Goal: Obtain resource: Download file/media

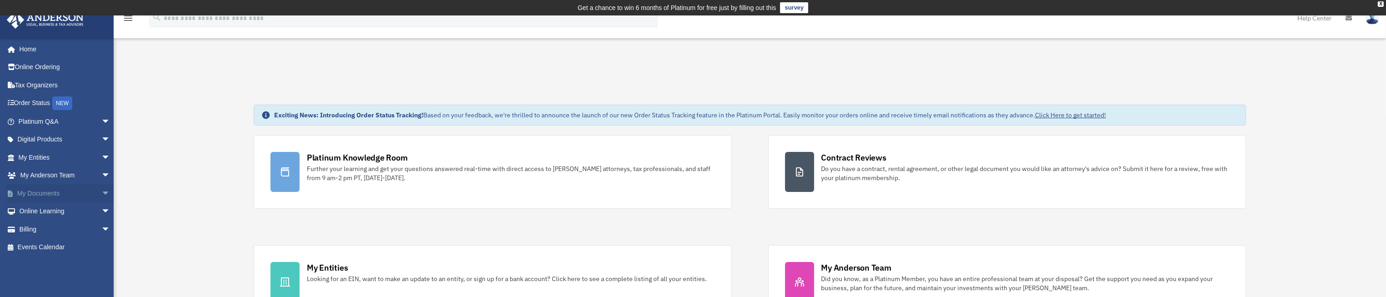
click at [101, 191] on span "arrow_drop_down" at bounding box center [110, 193] width 18 height 19
click at [42, 211] on link "Box" at bounding box center [68, 211] width 111 height 18
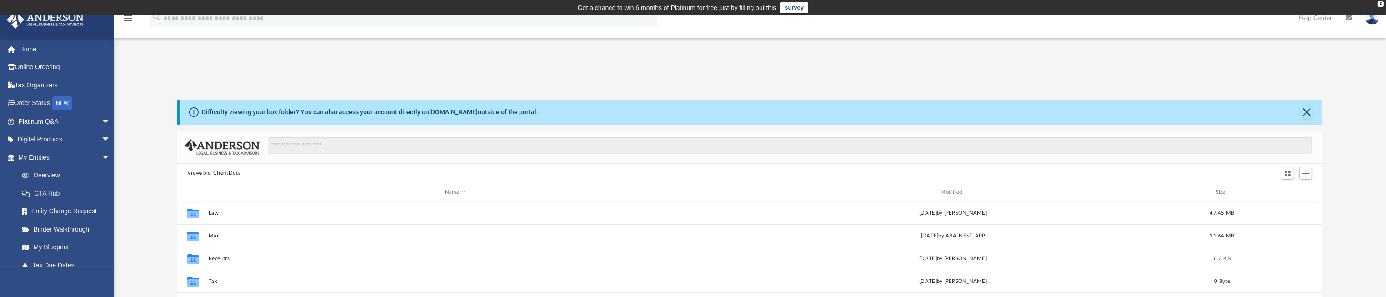
scroll to position [196, 1135]
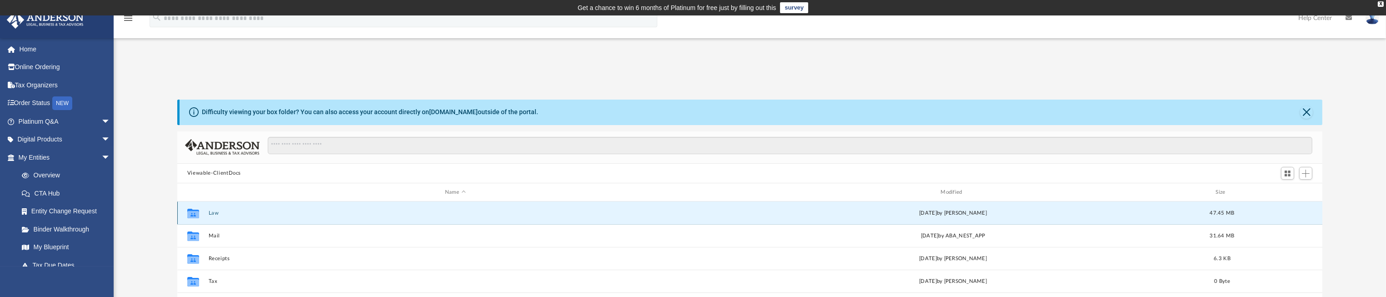
click at [214, 212] on button "Law" at bounding box center [455, 213] width 494 height 6
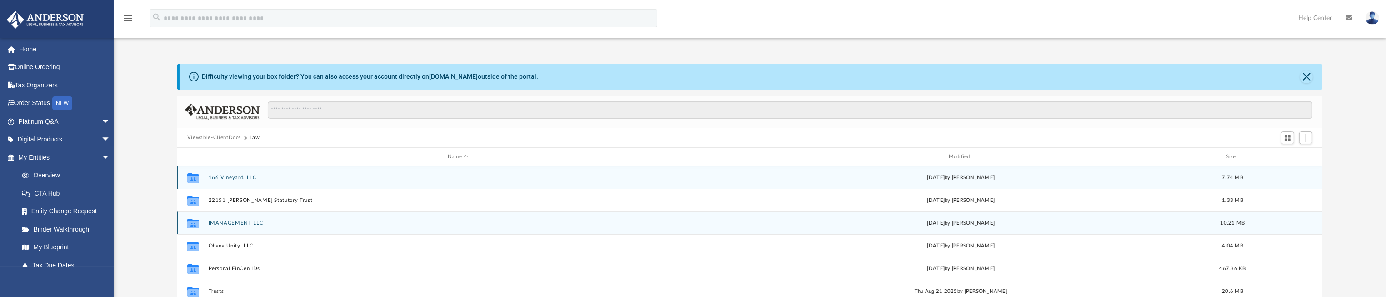
scroll to position [68, 0]
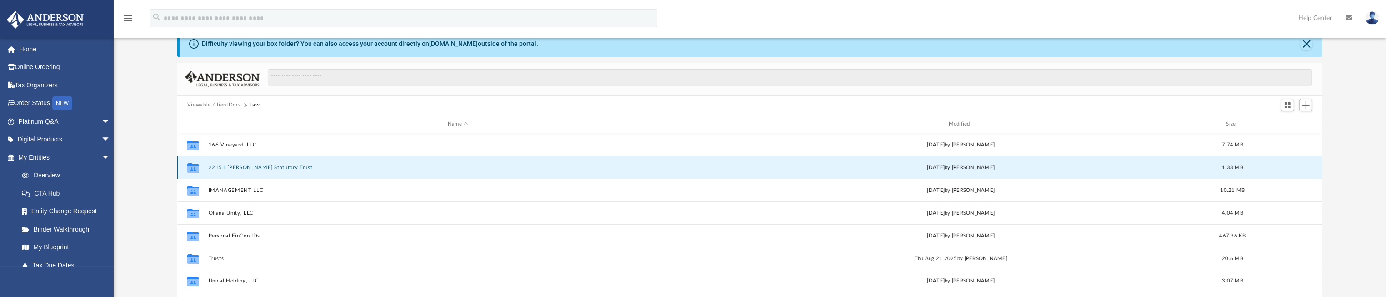
click at [238, 169] on button "22151 Parthenia Statutory Trust" at bounding box center [457, 168] width 499 height 6
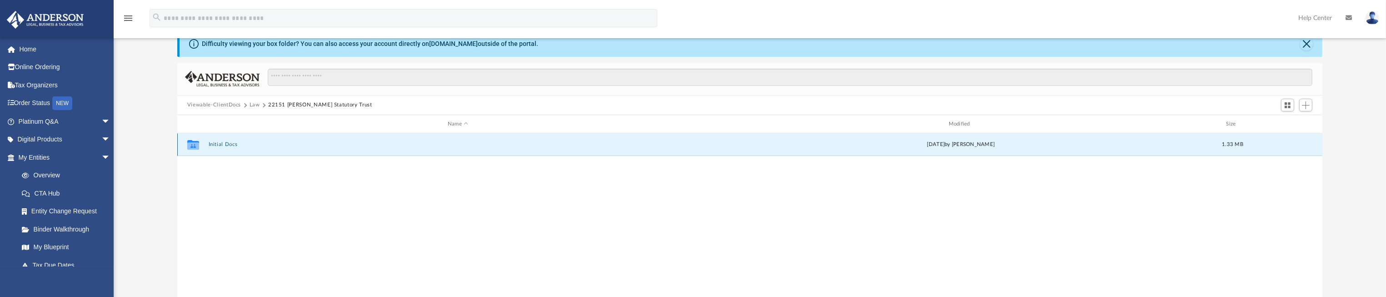
click at [230, 145] on button "Initial Docs" at bounding box center [457, 145] width 499 height 6
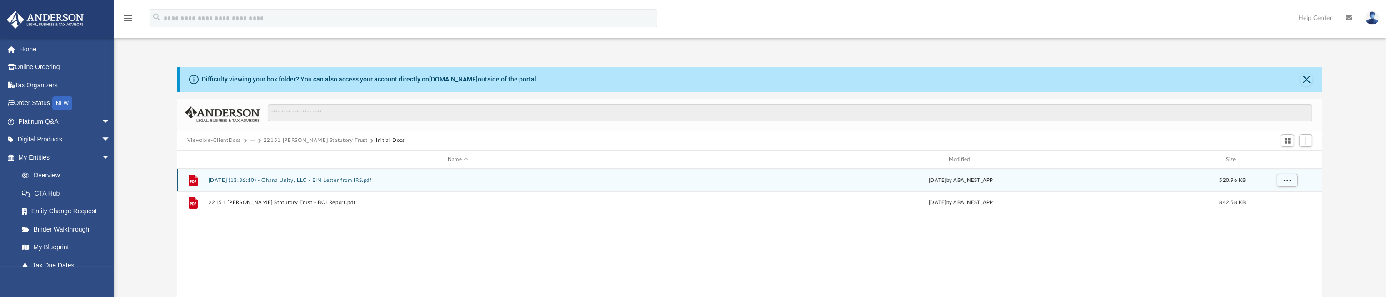
scroll to position [0, 0]
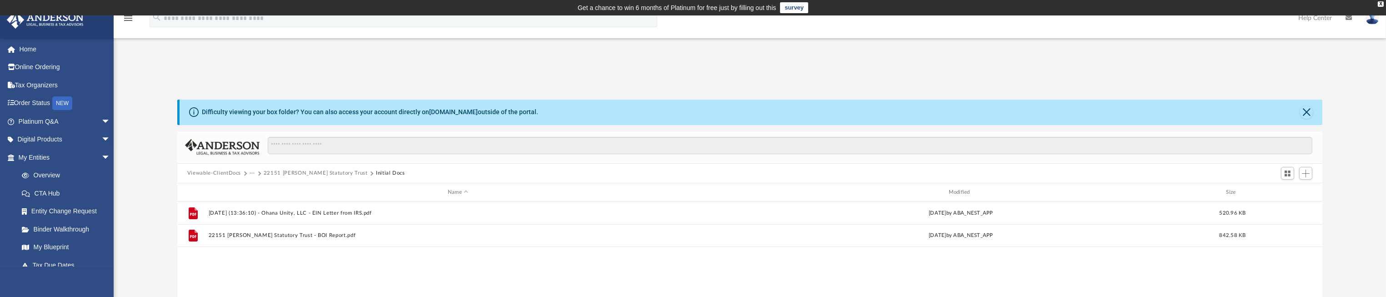
click at [306, 174] on button "22151 Parthenia Statutory Trust" at bounding box center [316, 173] width 104 height 8
click at [277, 173] on button "22151 Parthenia Statutory Trust" at bounding box center [320, 173] width 104 height 8
click at [1292, 175] on span "Switch to Grid View" at bounding box center [1288, 174] width 8 height 8
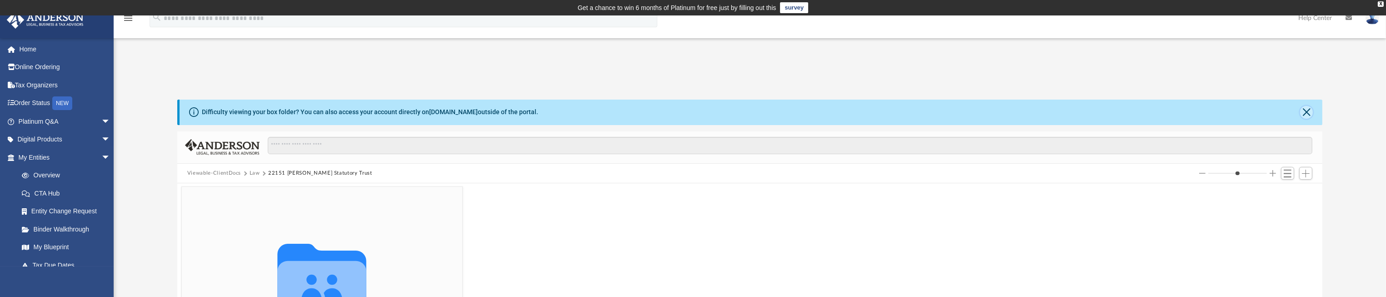
click at [1307, 111] on button "Close" at bounding box center [1307, 112] width 13 height 13
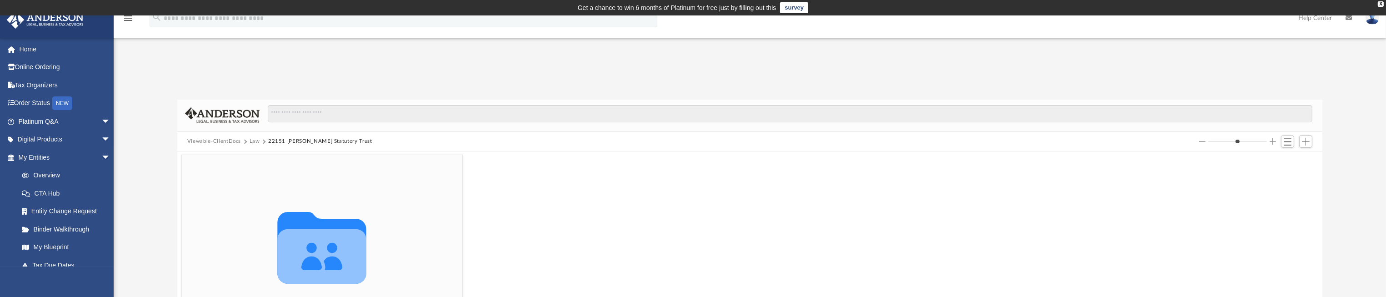
click at [251, 142] on button "Law" at bounding box center [255, 141] width 10 height 8
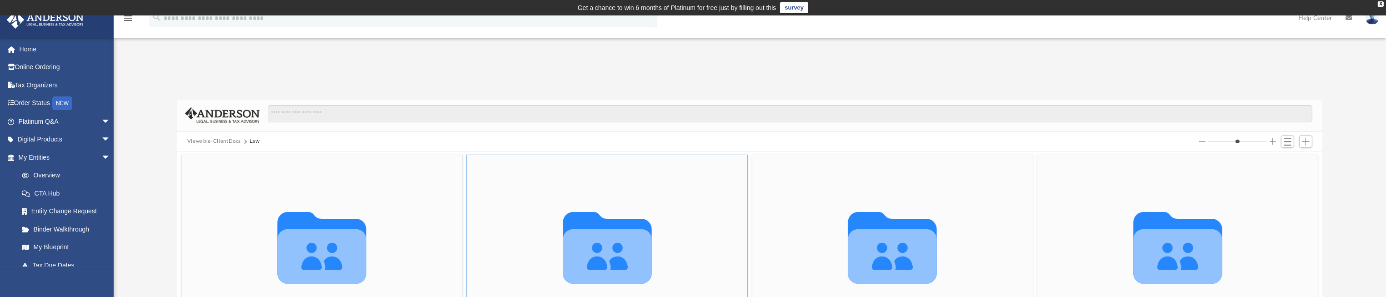
click at [626, 254] on icon "grid" at bounding box center [607, 256] width 89 height 55
click at [626, 253] on icon "grid" at bounding box center [607, 256] width 89 height 55
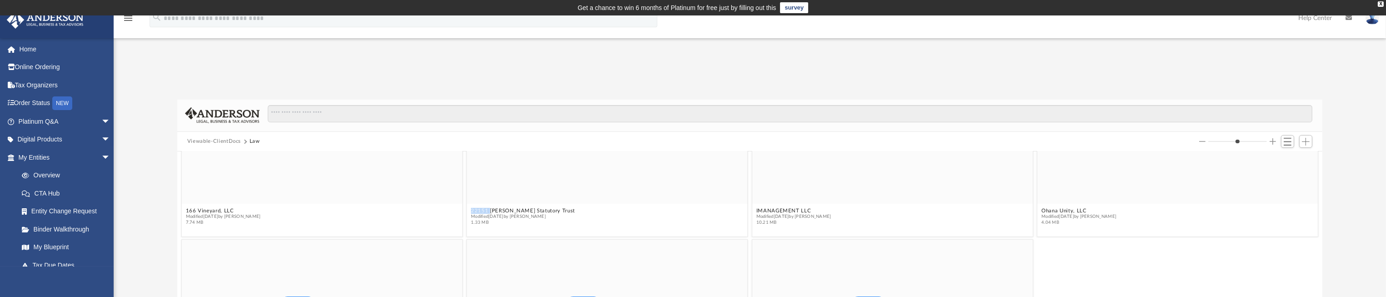
scroll to position [136, 0]
click at [515, 216] on span "Modified Tue Dec 17 2024 by Jay Barlao" at bounding box center [523, 214] width 104 height 6
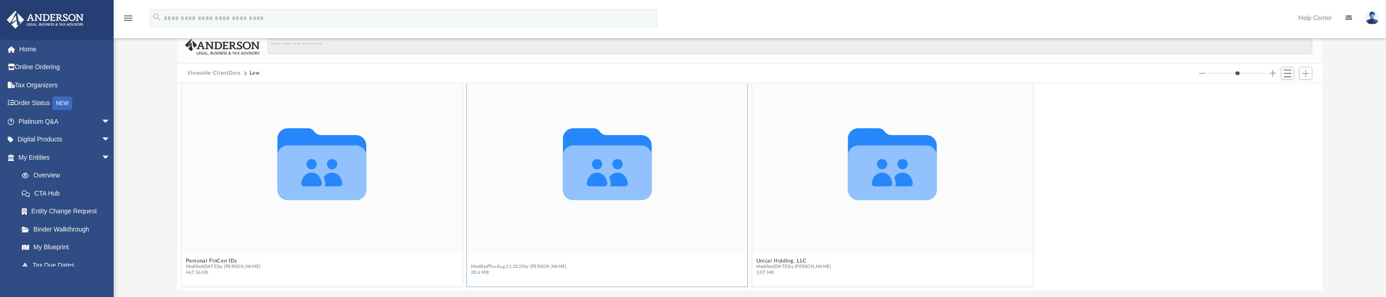
scroll to position [230, 0]
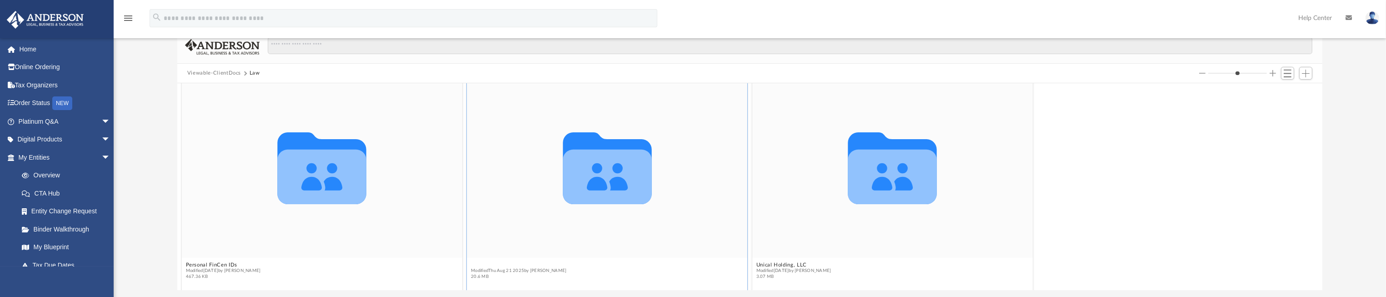
click at [480, 261] on div "Collaborated Folder 166 Vineyard, LLC Modified Wed Jul 30 2025 by Randall Ritch…" at bounding box center [749, 186] width 1145 height 207
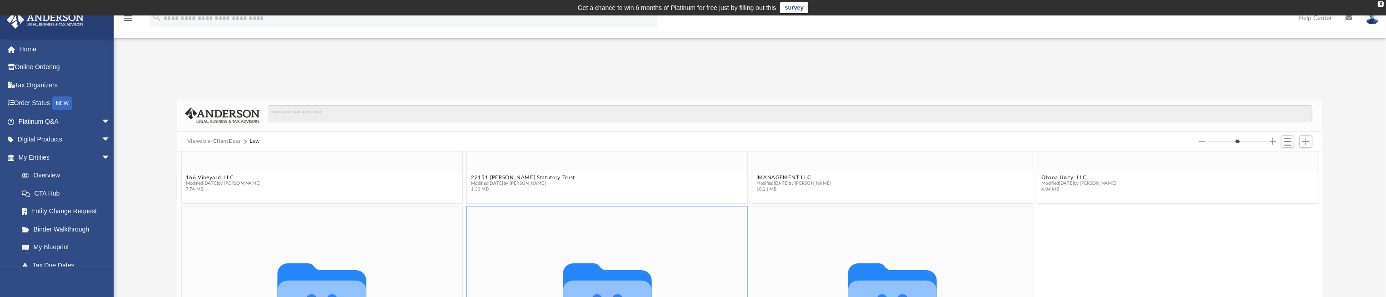
scroll to position [0, 0]
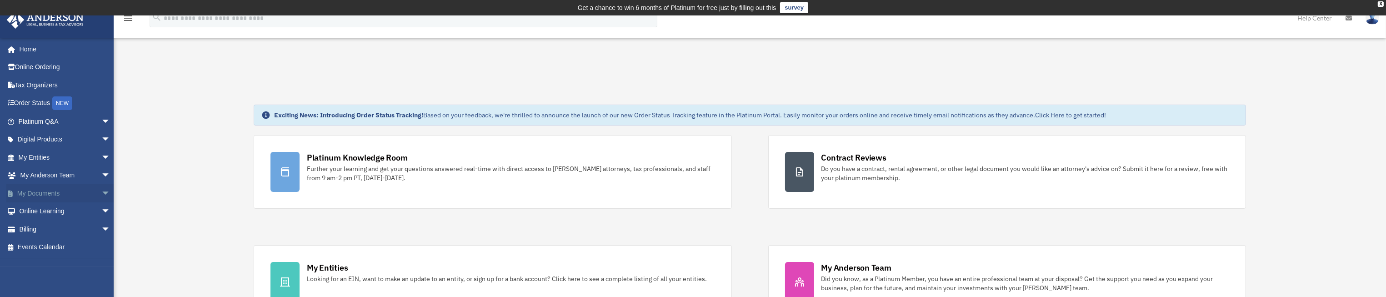
click at [101, 192] on span "arrow_drop_down" at bounding box center [110, 193] width 18 height 19
click at [32, 211] on link "Box" at bounding box center [68, 211] width 111 height 18
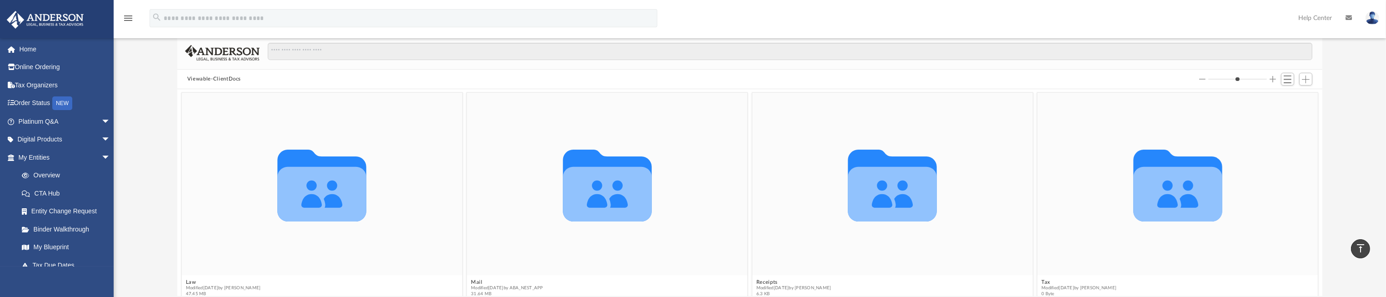
scroll to position [68, 0]
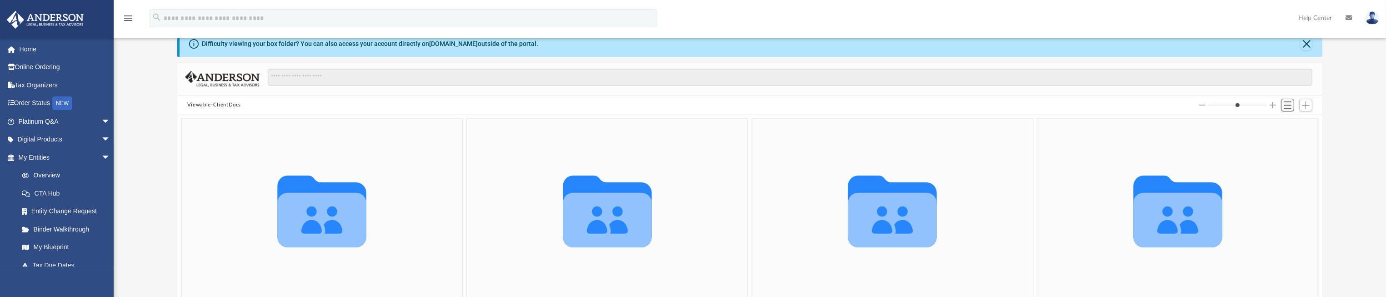
click at [1290, 107] on span "Switch to List View" at bounding box center [1288, 105] width 8 height 8
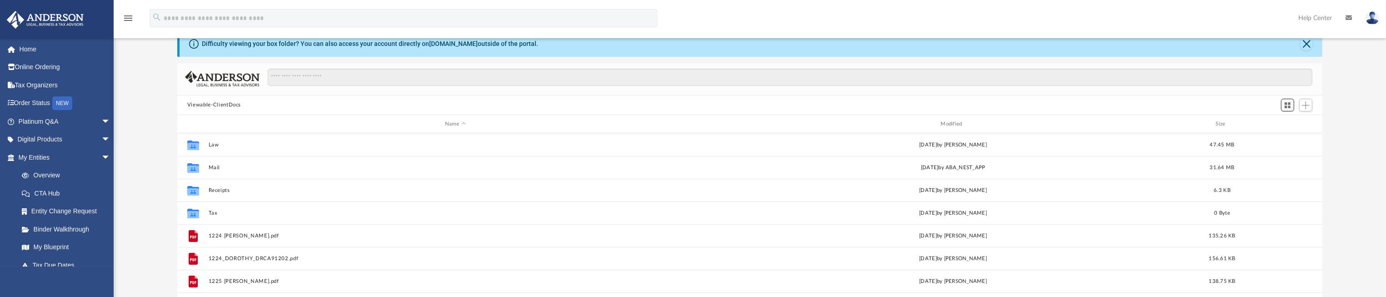
scroll to position [196, 1135]
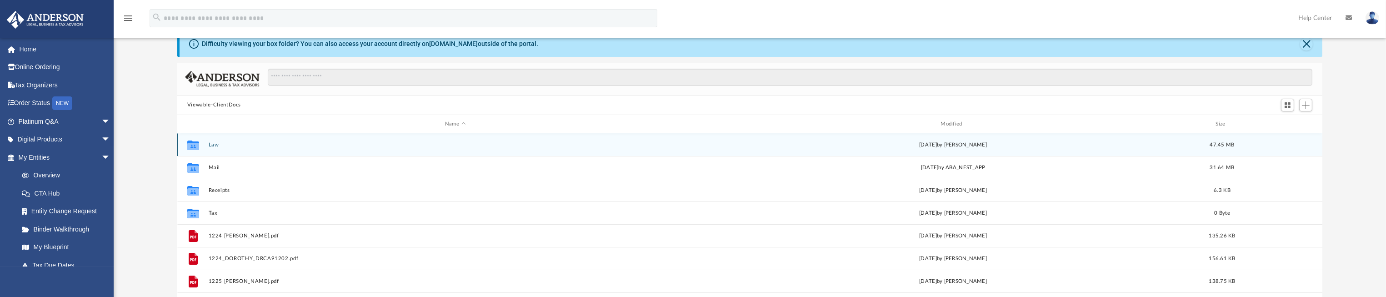
click at [209, 144] on button "Law" at bounding box center [455, 145] width 494 height 6
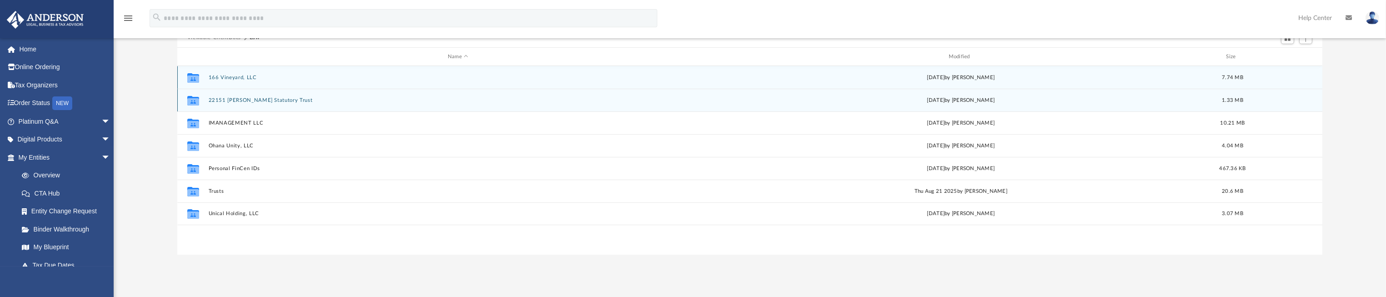
scroll to position [136, 0]
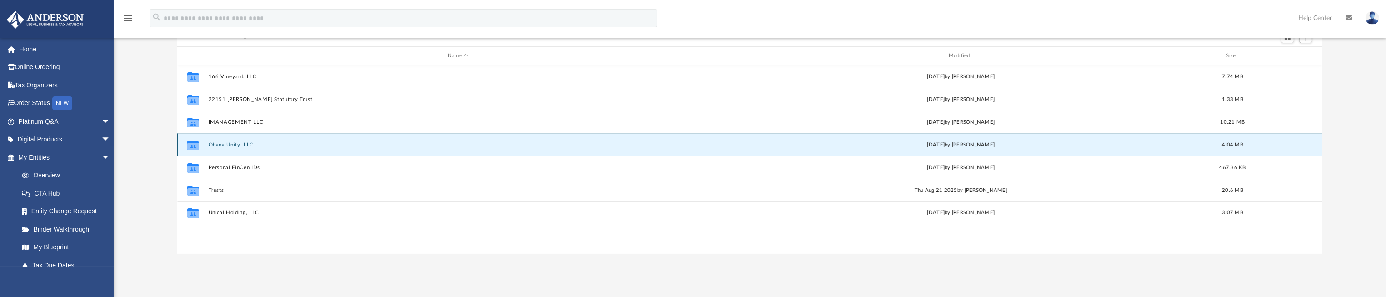
click at [229, 145] on button "Ohana Unity, LLC" at bounding box center [457, 145] width 499 height 6
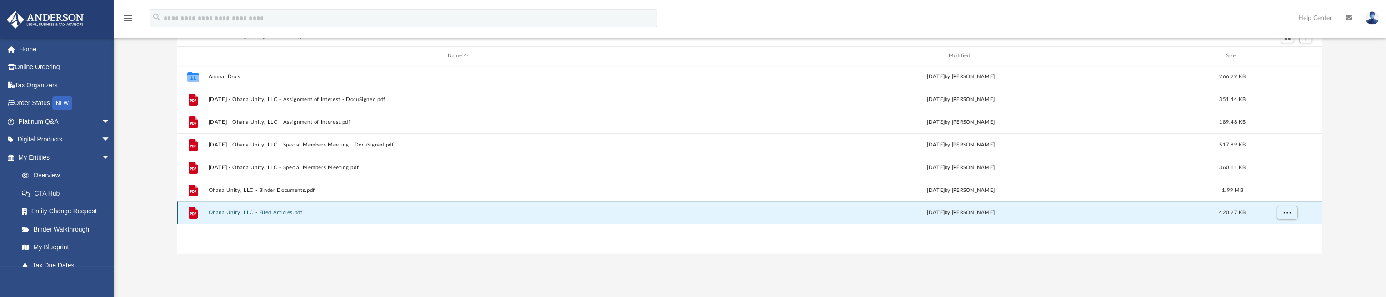
click at [292, 214] on button "Ohana Unity, LLC - Filed Articles.pdf" at bounding box center [457, 213] width 499 height 6
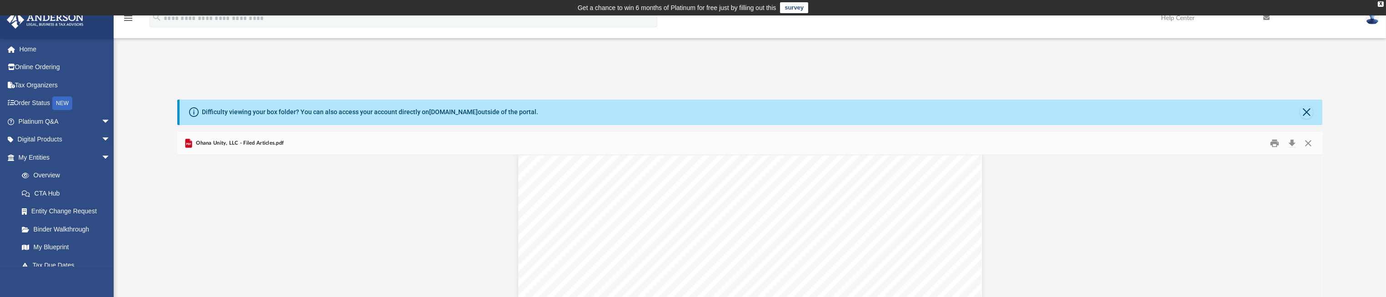
scroll to position [0, 0]
drag, startPoint x: 1310, startPoint y: 142, endPoint x: 1302, endPoint y: 144, distance: 8.1
click at [1310, 142] on button "Close" at bounding box center [1309, 143] width 16 height 14
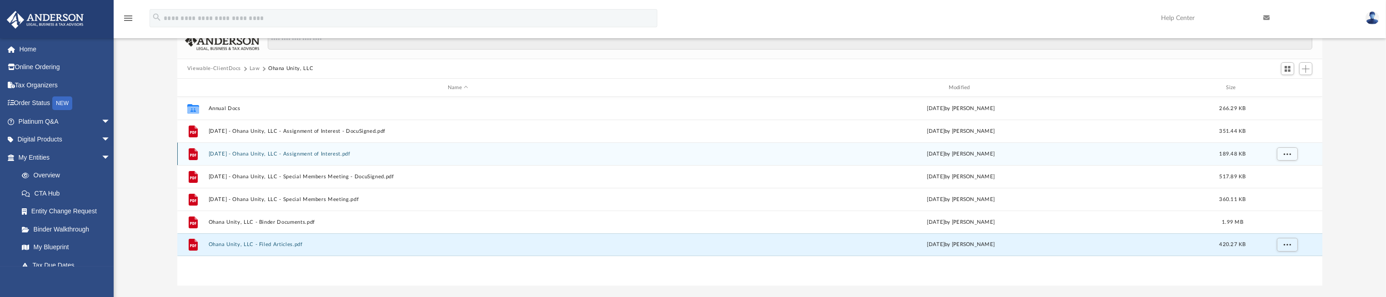
scroll to position [136, 0]
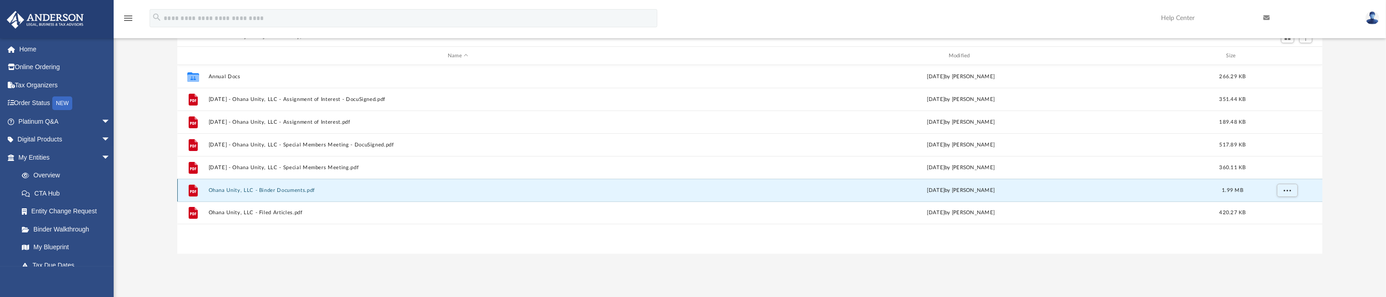
click at [287, 192] on button "Ohana Unity, LLC - Binder Documents.pdf" at bounding box center [457, 190] width 499 height 6
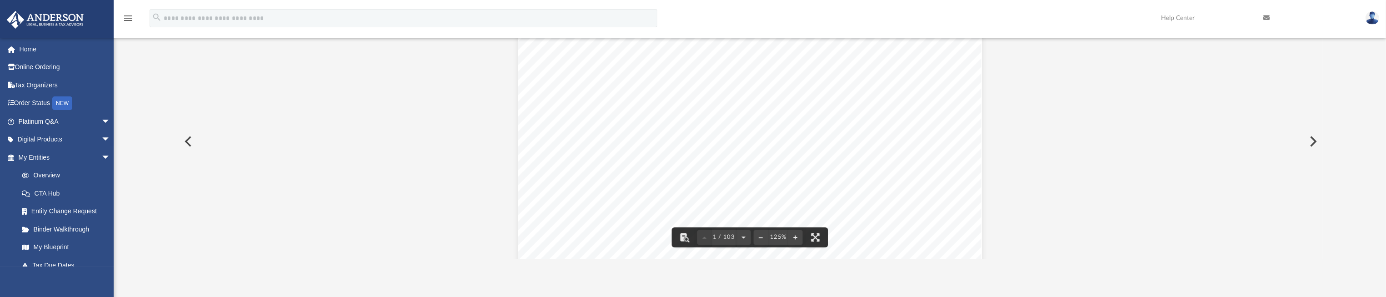
scroll to position [0, 0]
click at [186, 141] on button "Preview" at bounding box center [187, 141] width 20 height 25
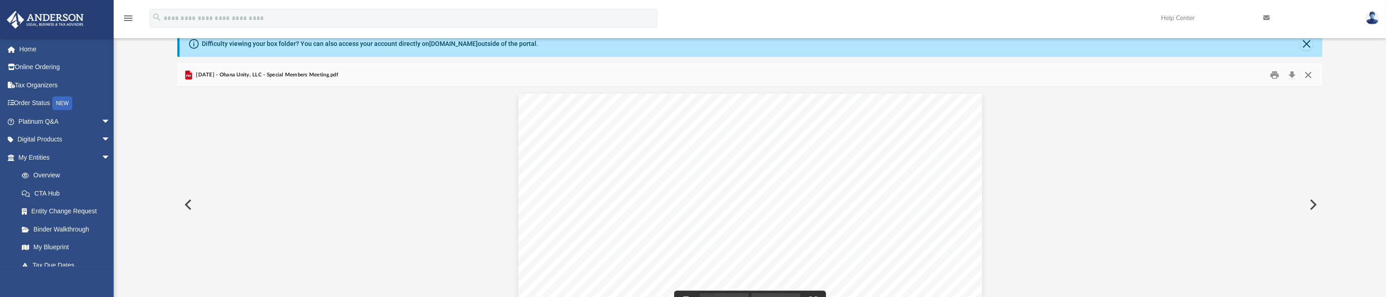
click at [1311, 75] on button "Close" at bounding box center [1309, 75] width 16 height 14
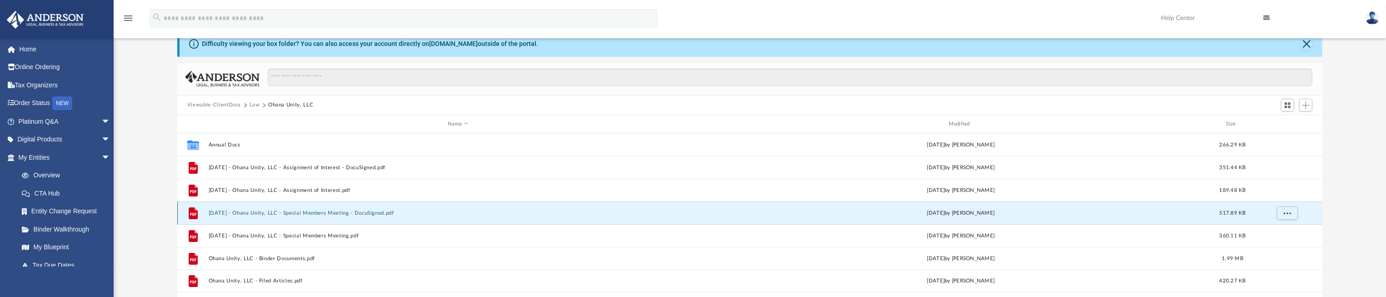
click at [331, 211] on button "[DATE] - Ohana Unity, LLC - Special Members Meeting - DocuSigned.pdf" at bounding box center [457, 213] width 499 height 6
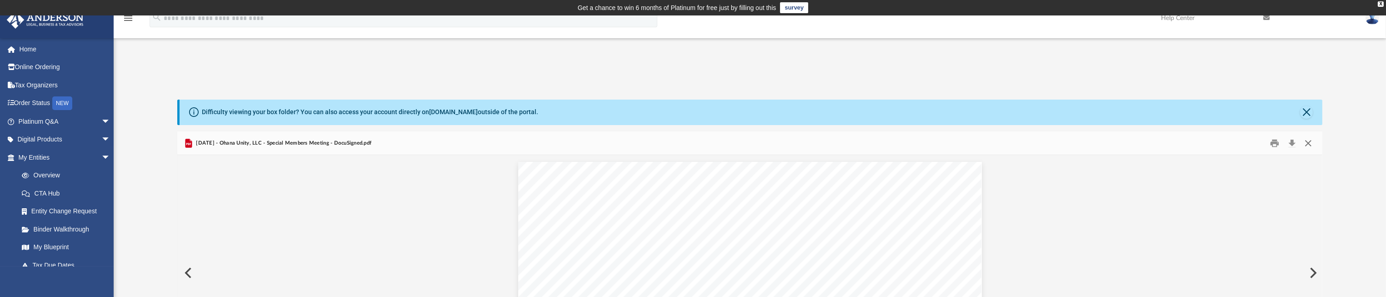
click at [1309, 145] on button "Close" at bounding box center [1309, 143] width 16 height 14
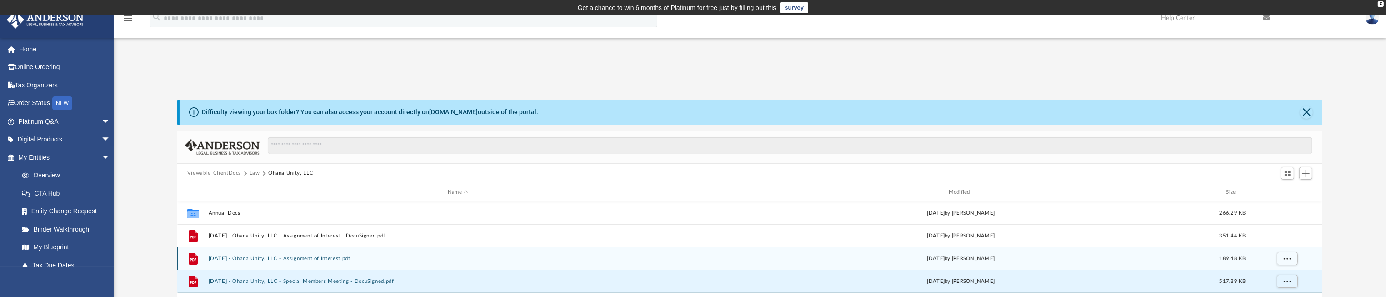
click at [346, 261] on div "File [DATE] - Ohana Unity, LLC - Assignment of Interest.pdf [DATE] by [PERSON_N…" at bounding box center [749, 258] width 1145 height 23
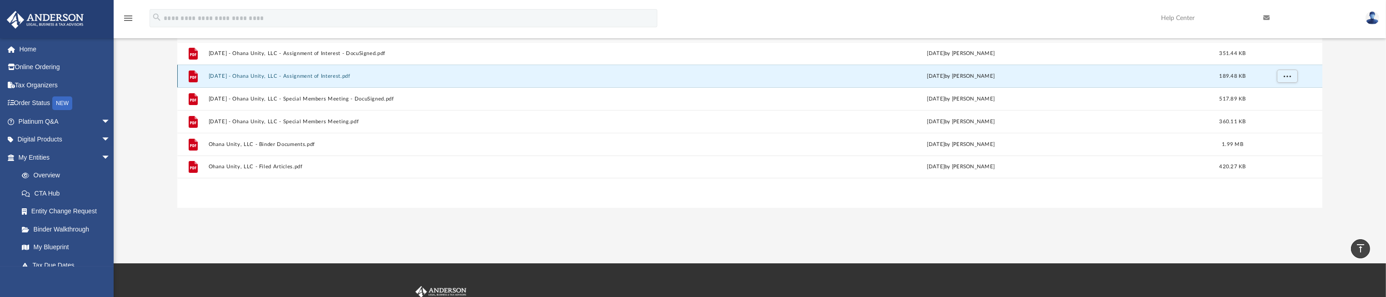
scroll to position [38, 0]
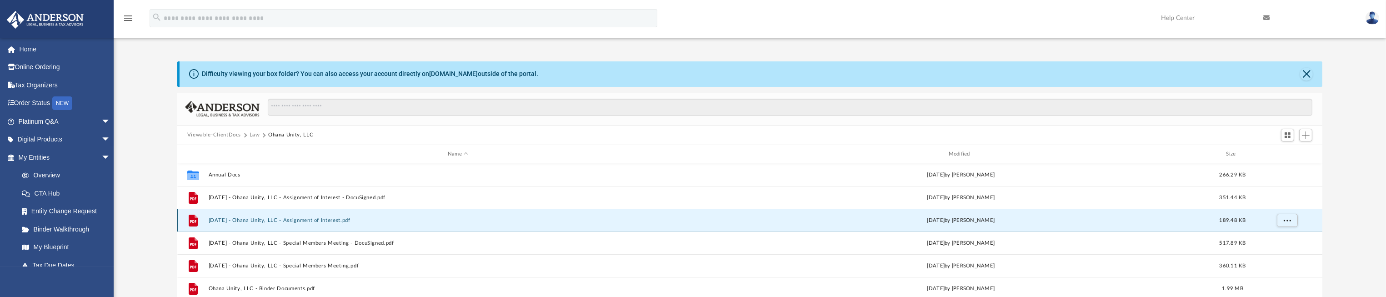
click at [332, 218] on button "[DATE] - Ohana Unity, LLC - Assignment of Interest.pdf" at bounding box center [457, 220] width 499 height 6
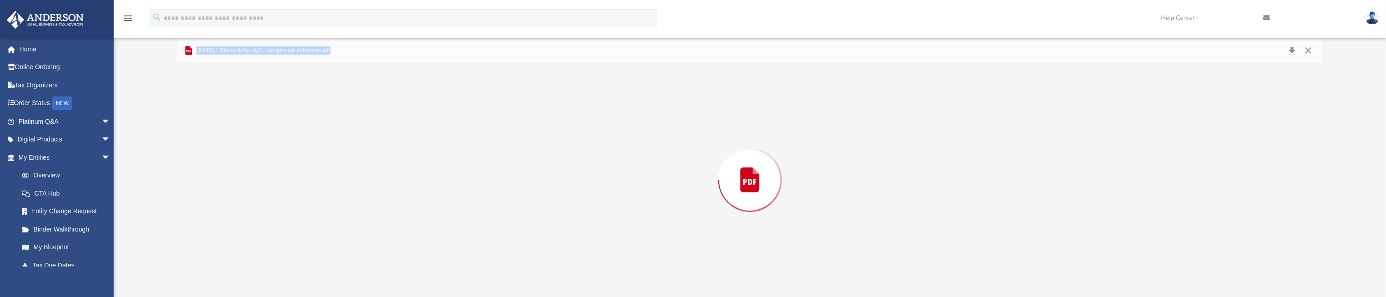
click at [332, 218] on div "Preview" at bounding box center [749, 179] width 1145 height 235
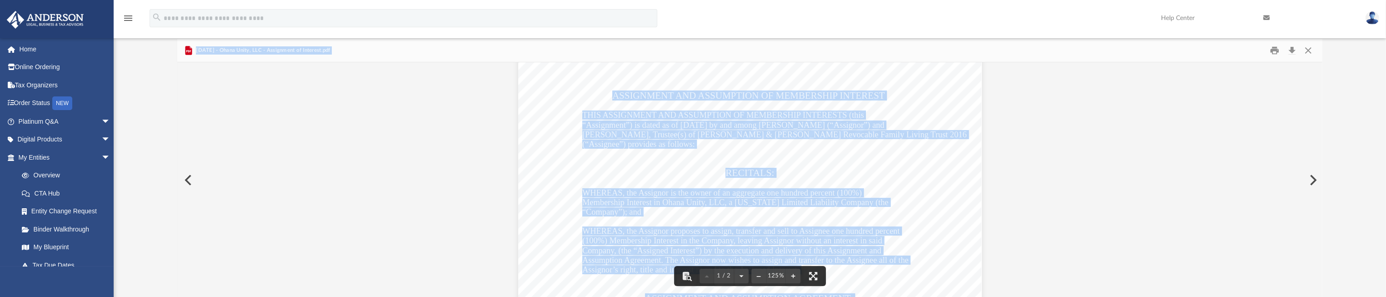
scroll to position [0, 0]
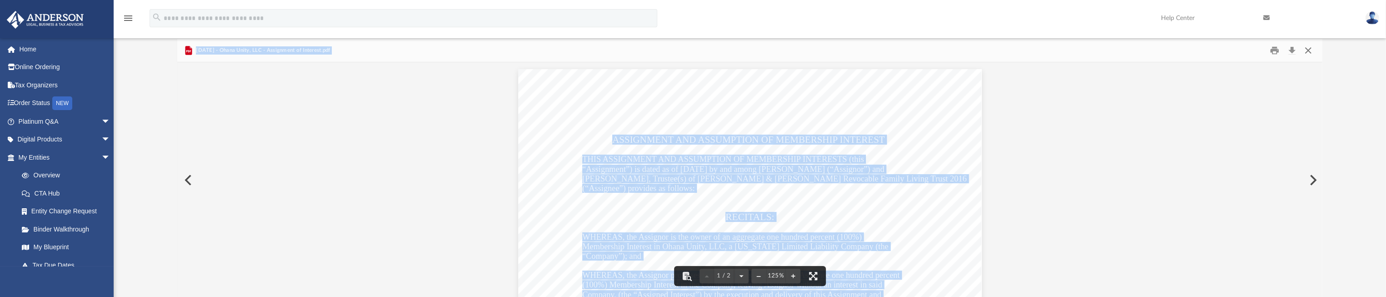
click at [1309, 51] on button "Close" at bounding box center [1309, 50] width 16 height 14
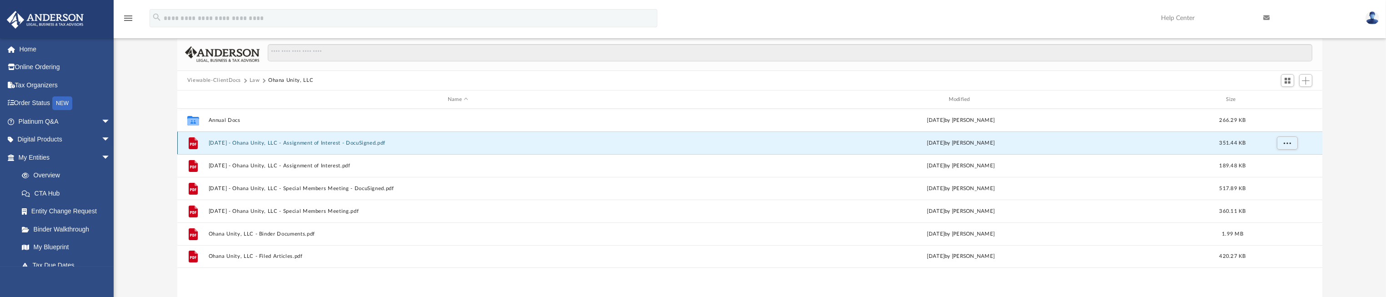
click at [351, 143] on button "[DATE] - Ohana Unity, LLC - Assignment of Interest - DocuSigned.pdf" at bounding box center [457, 143] width 499 height 6
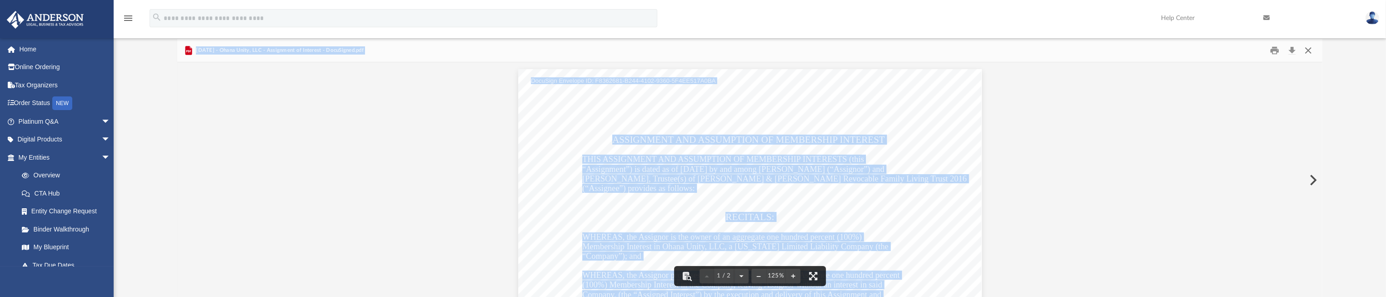
click at [1308, 52] on button "Close" at bounding box center [1309, 50] width 16 height 14
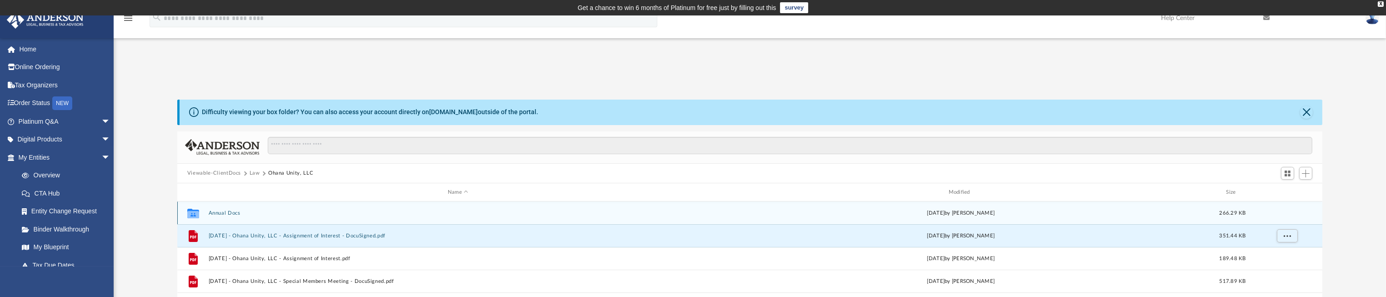
click at [230, 214] on button "Annual Docs" at bounding box center [457, 213] width 499 height 6
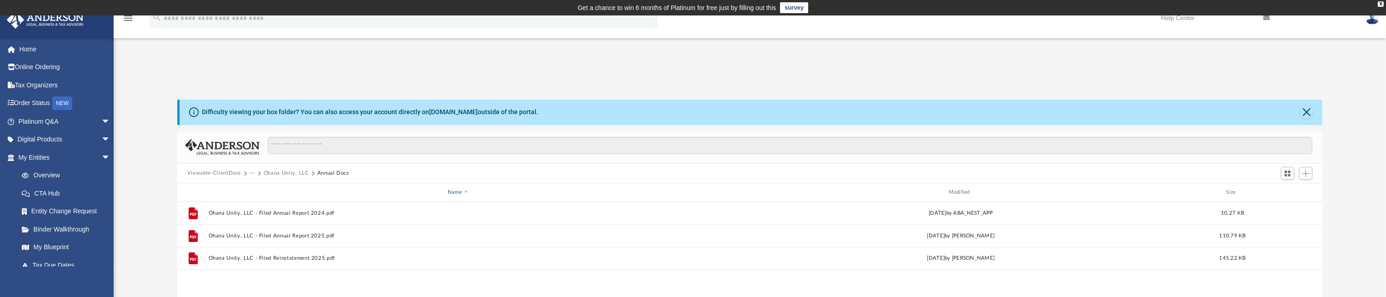
click at [462, 190] on div "Name" at bounding box center [457, 192] width 499 height 8
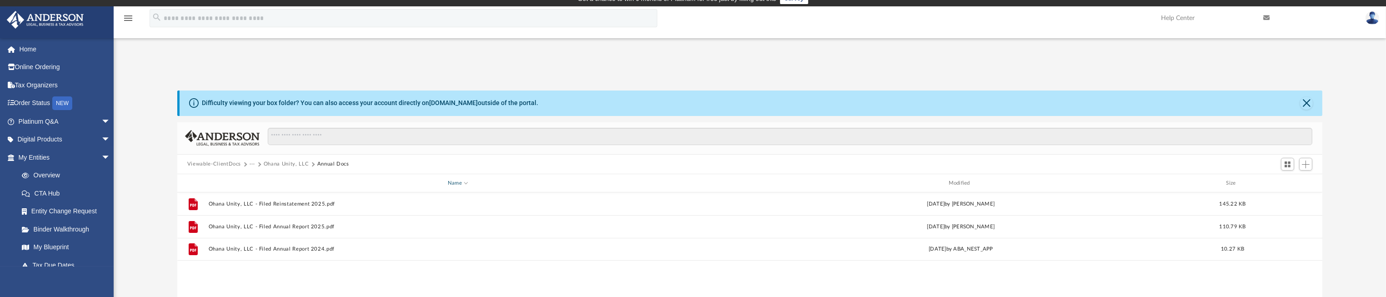
scroll to position [68, 0]
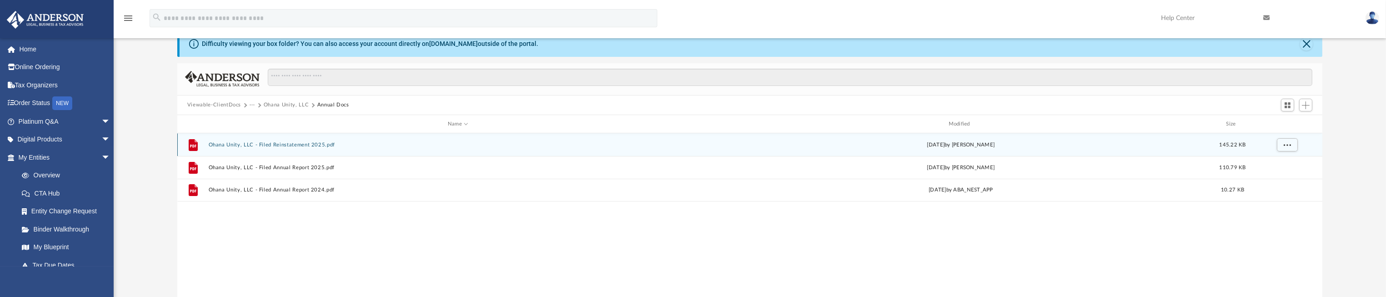
click at [314, 146] on button "Ohana Unity, LLC - Filed Reinstatement 2025.pdf" at bounding box center [457, 145] width 499 height 6
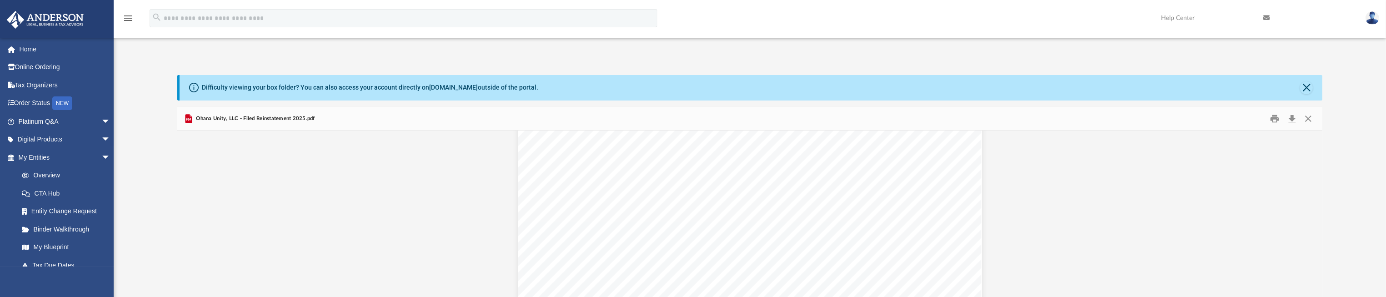
scroll to position [0, 0]
click at [1306, 118] on button "Close" at bounding box center [1309, 118] width 16 height 14
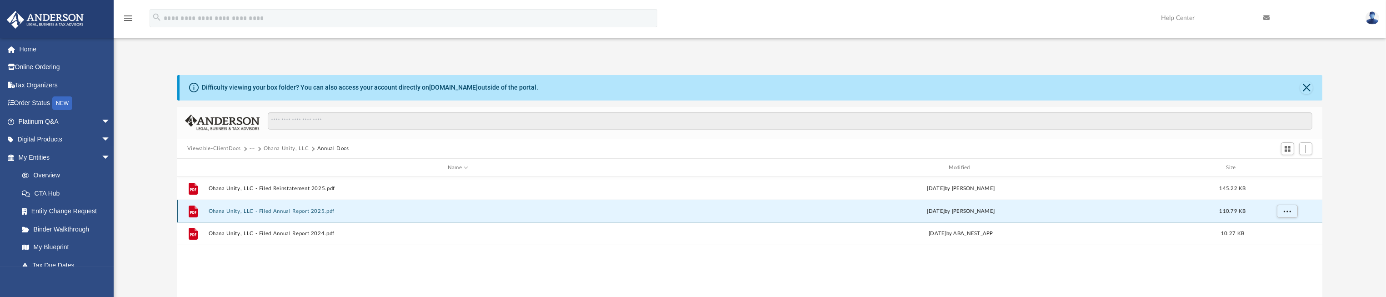
click at [313, 211] on button "Ohana Unity, LLC - Filed Annual Report 2025.pdf" at bounding box center [457, 211] width 499 height 6
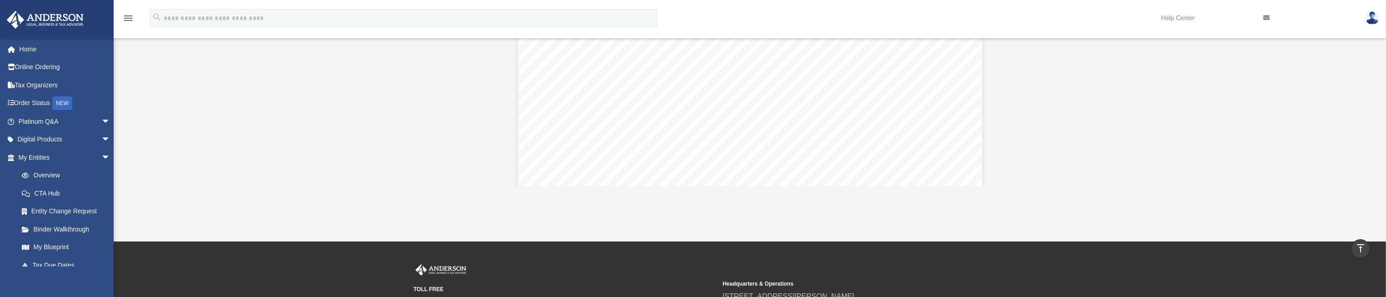
scroll to position [136, 0]
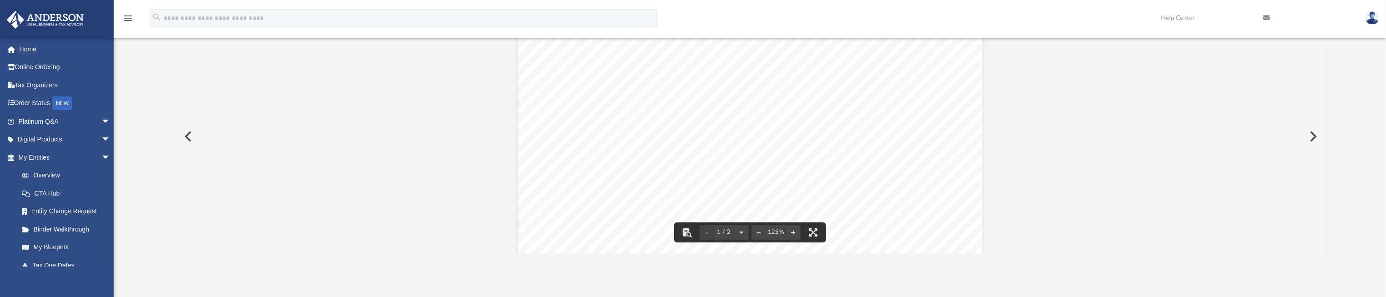
click at [186, 137] on button "Preview" at bounding box center [187, 136] width 20 height 25
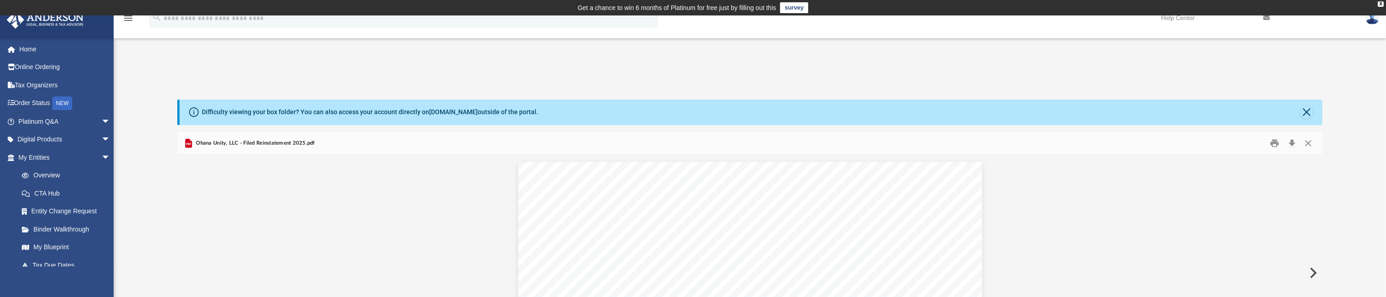
scroll to position [0, 0]
click at [1307, 145] on button "Close" at bounding box center [1309, 143] width 16 height 14
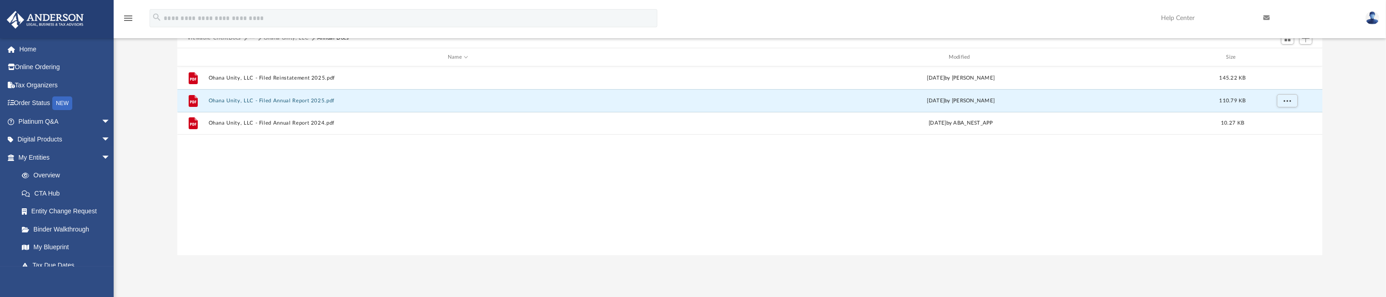
scroll to position [136, 0]
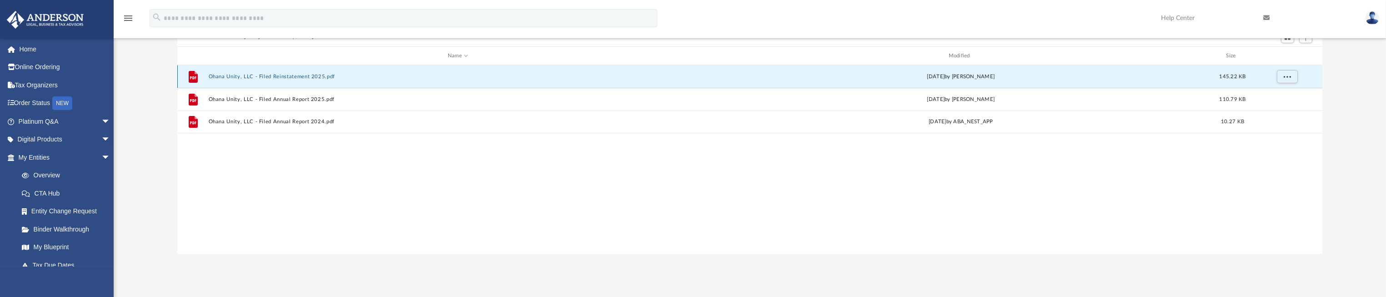
click at [296, 78] on button "Ohana Unity, LLC - Filed Reinstatement 2025.pdf" at bounding box center [457, 77] width 499 height 6
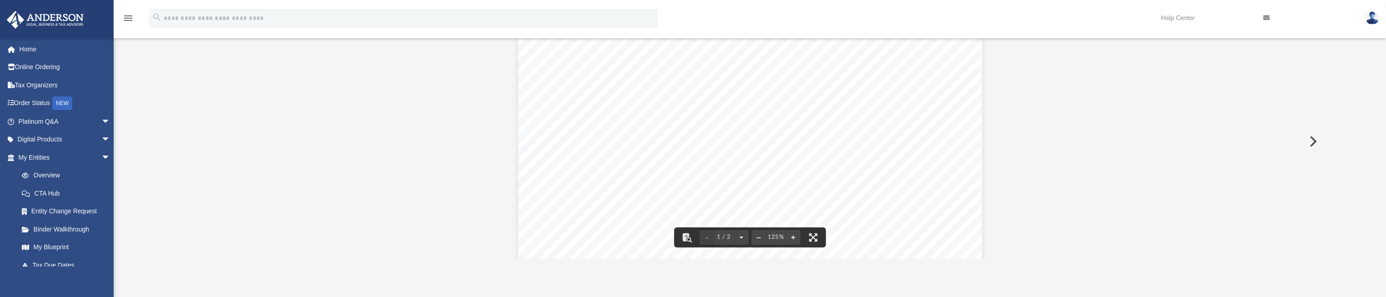
scroll to position [0, 0]
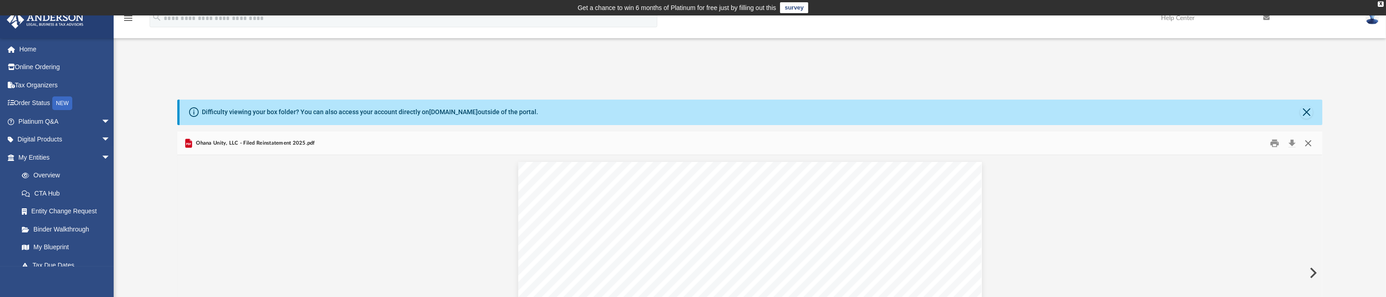
click at [1312, 145] on button "Close" at bounding box center [1309, 143] width 16 height 14
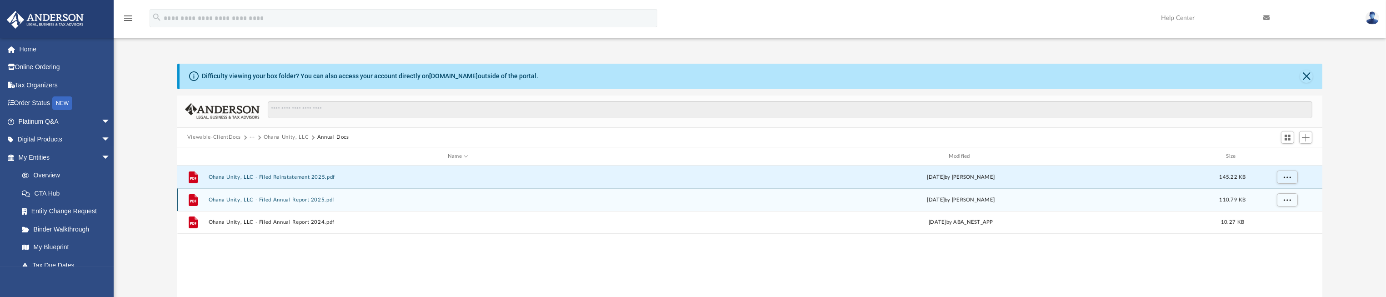
scroll to position [68, 0]
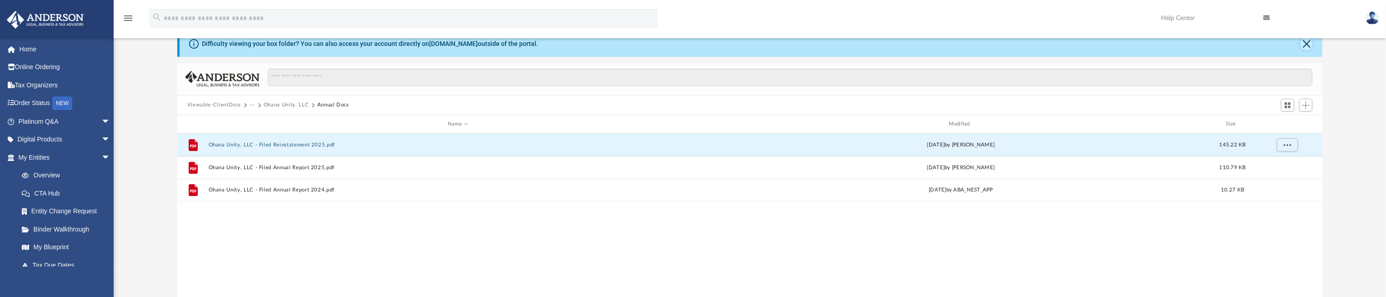
click at [1307, 42] on button "Close" at bounding box center [1307, 44] width 13 height 13
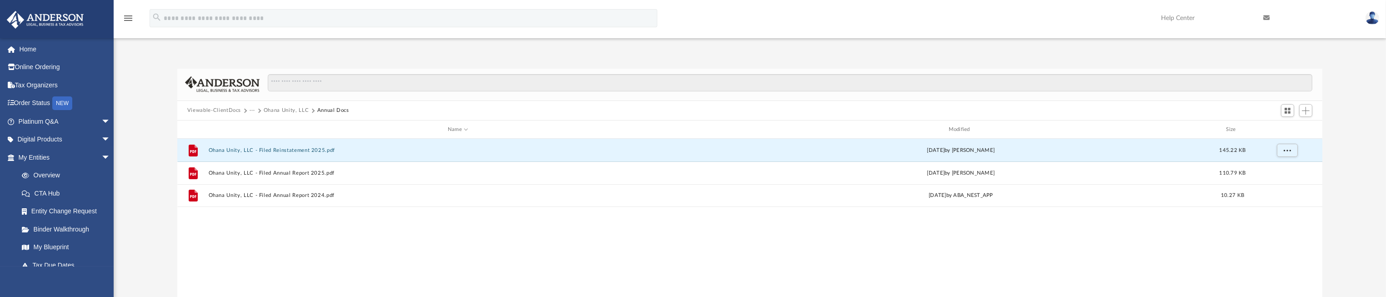
scroll to position [0, 0]
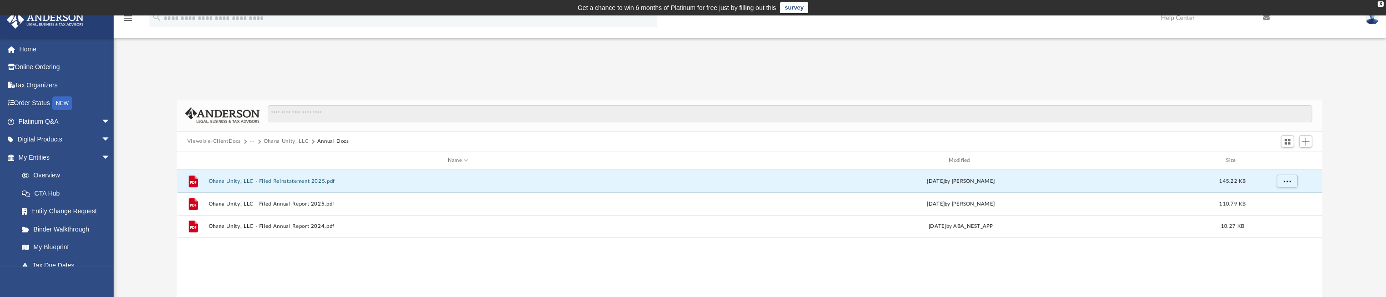
click at [221, 143] on button "Viewable-ClientDocs" at bounding box center [214, 141] width 54 height 8
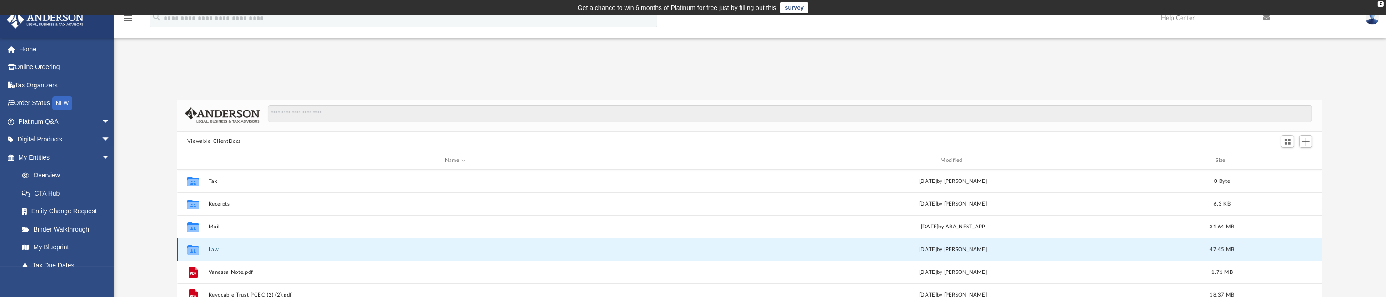
click at [217, 248] on button "Law" at bounding box center [455, 249] width 494 height 6
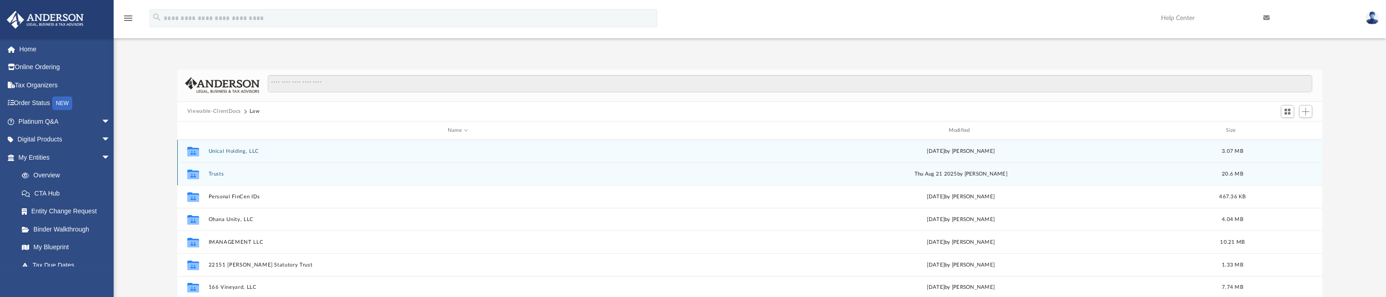
scroll to position [68, 0]
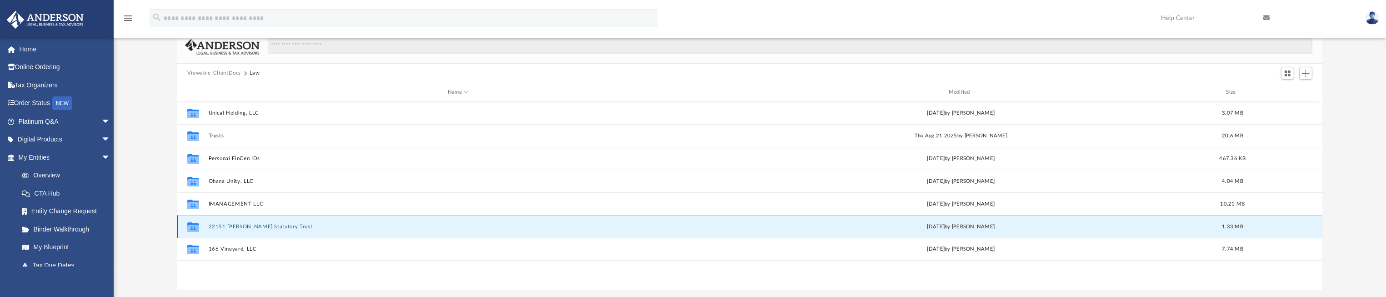
click at [254, 227] on button "22151 [PERSON_NAME] Statutory Trust" at bounding box center [457, 227] width 499 height 6
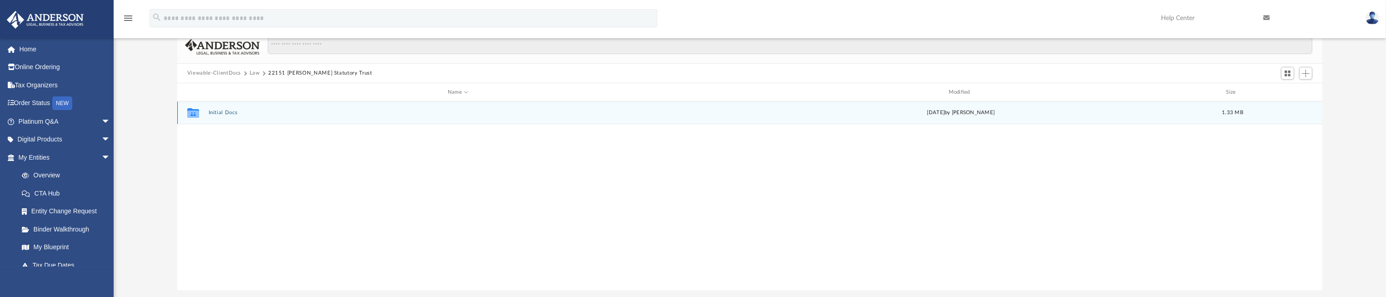
click at [224, 112] on button "Initial Docs" at bounding box center [457, 113] width 499 height 6
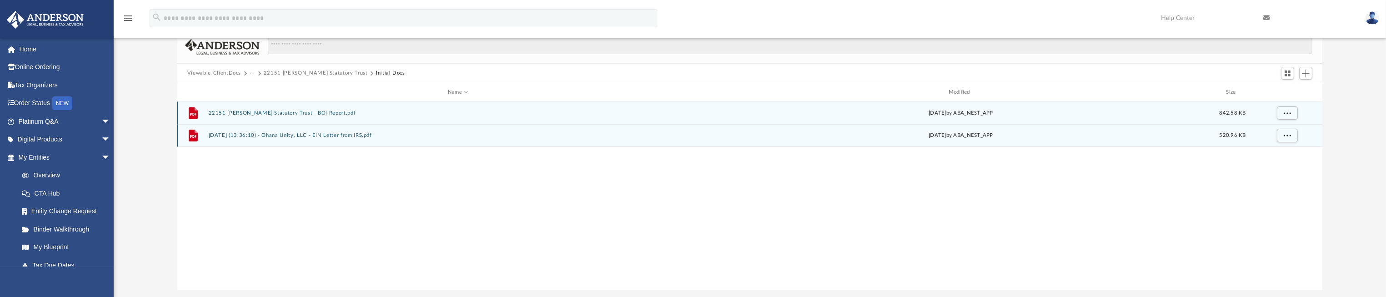
scroll to position [0, 0]
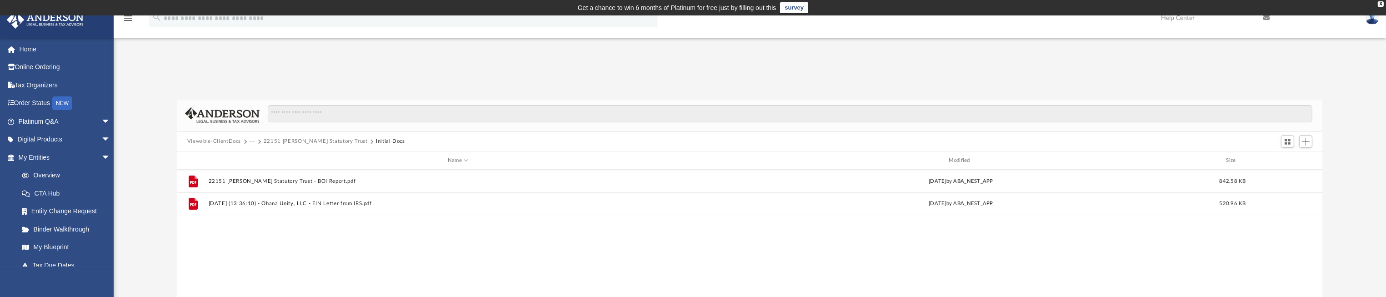
click at [221, 141] on button "Viewable-ClientDocs" at bounding box center [214, 141] width 54 height 8
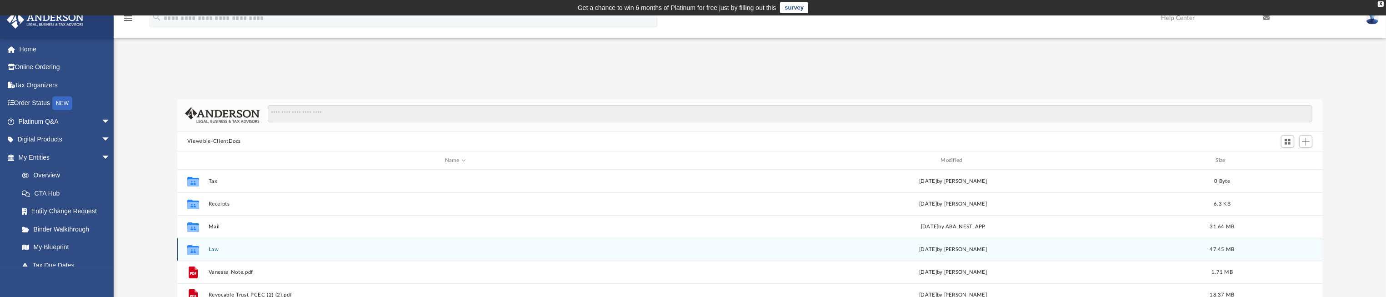
click at [210, 249] on button "Law" at bounding box center [455, 249] width 494 height 6
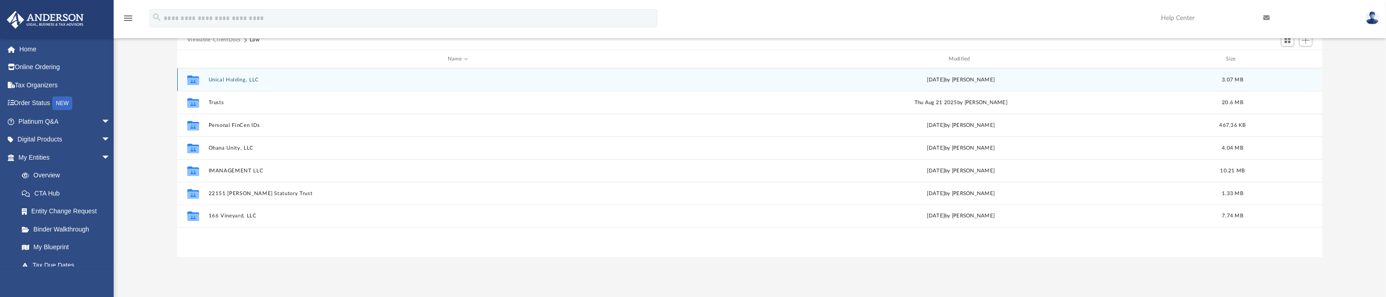
scroll to position [68, 0]
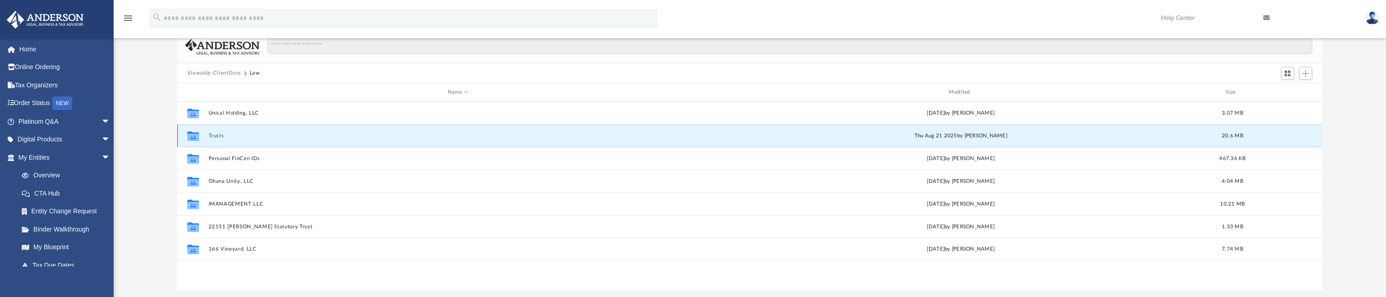
click at [219, 137] on button "Trusts" at bounding box center [457, 136] width 499 height 6
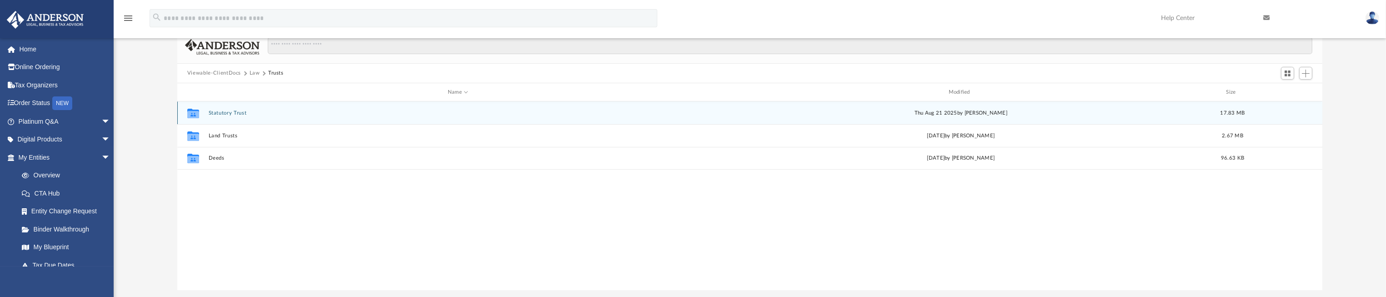
click at [243, 111] on button "Statutory Trust" at bounding box center [457, 113] width 499 height 6
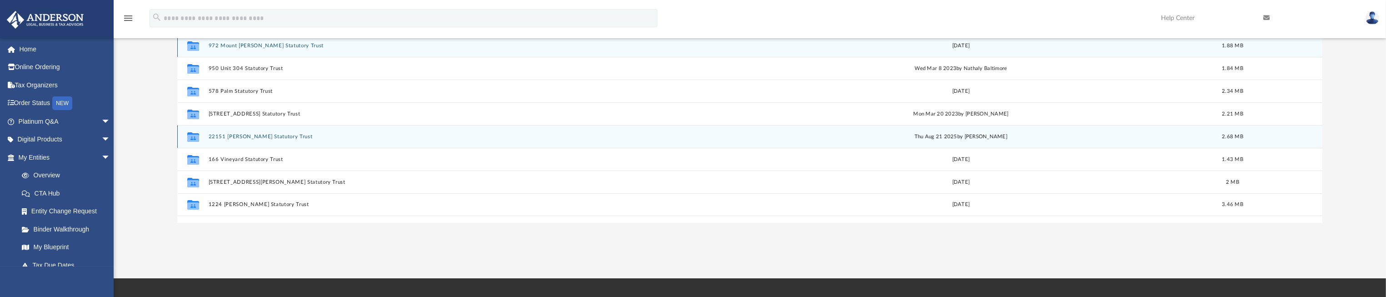
scroll to position [136, 0]
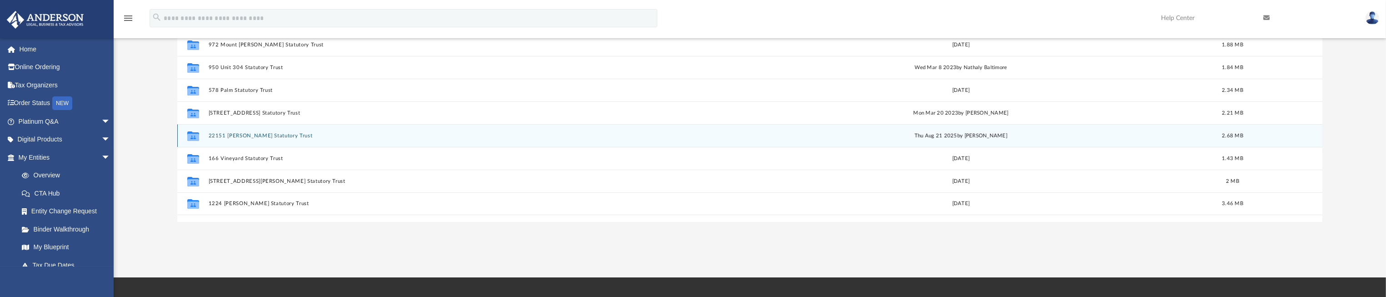
click at [244, 134] on button "22151 [PERSON_NAME] Statutory Trust" at bounding box center [457, 136] width 499 height 6
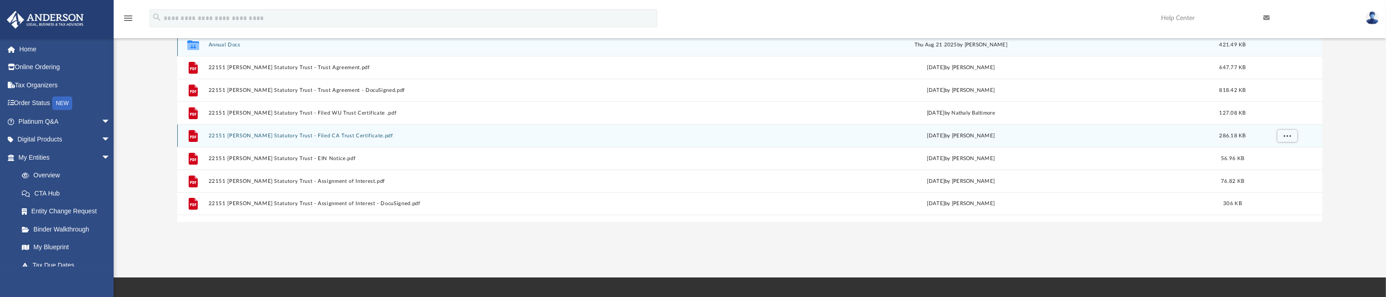
scroll to position [68, 0]
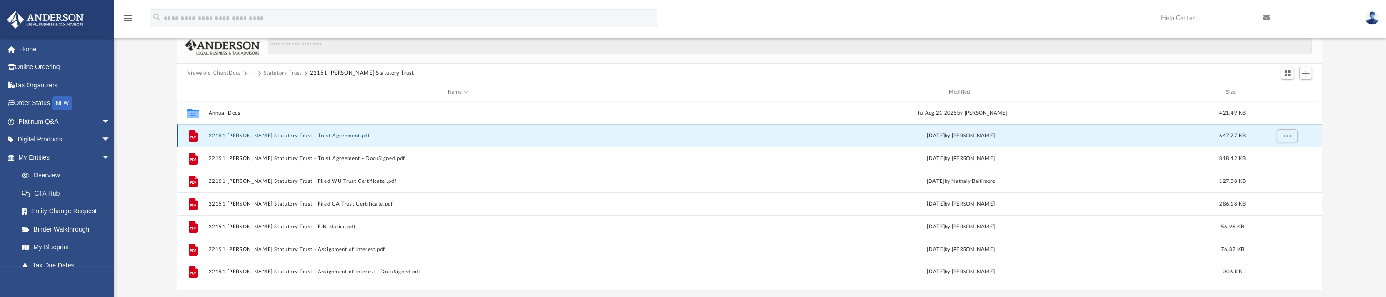
click at [334, 137] on button "22151 [PERSON_NAME] Statutory Trust - Trust Agreement.pdf" at bounding box center [457, 136] width 499 height 6
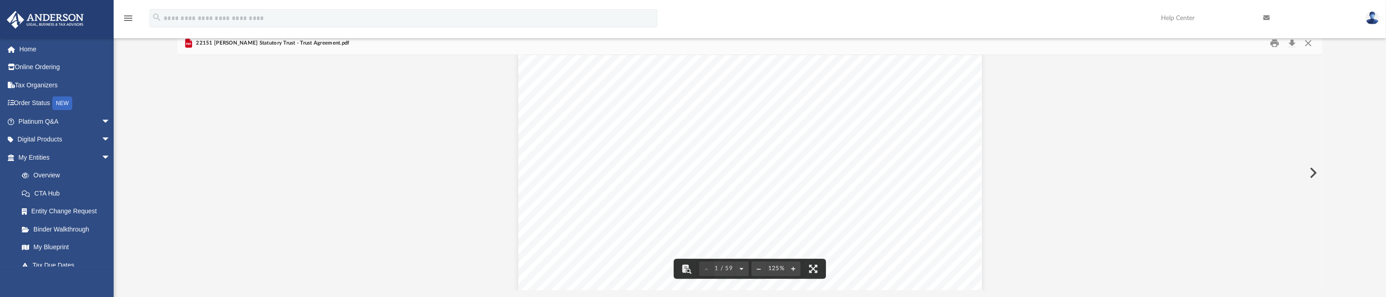
scroll to position [0, 0]
click at [1309, 45] on button "Close" at bounding box center [1309, 43] width 16 height 14
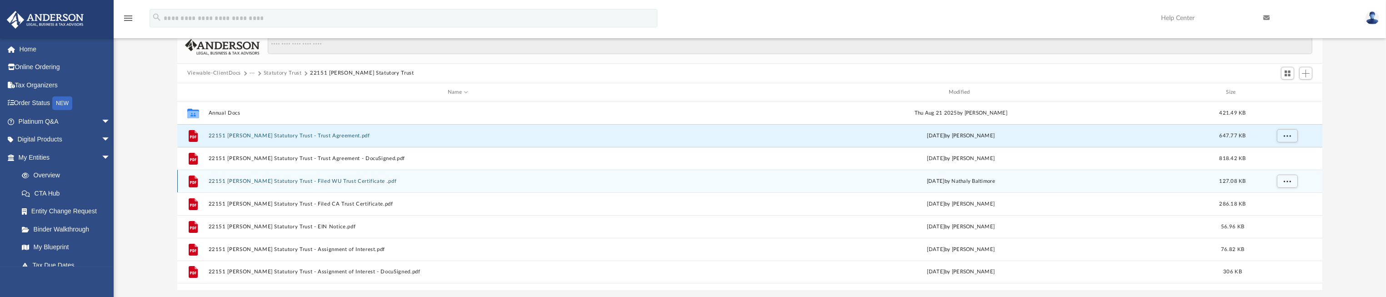
click at [332, 180] on button "22151 [PERSON_NAME] Statutory Trust - Filed WU Trust Certificate .pdf" at bounding box center [457, 181] width 499 height 6
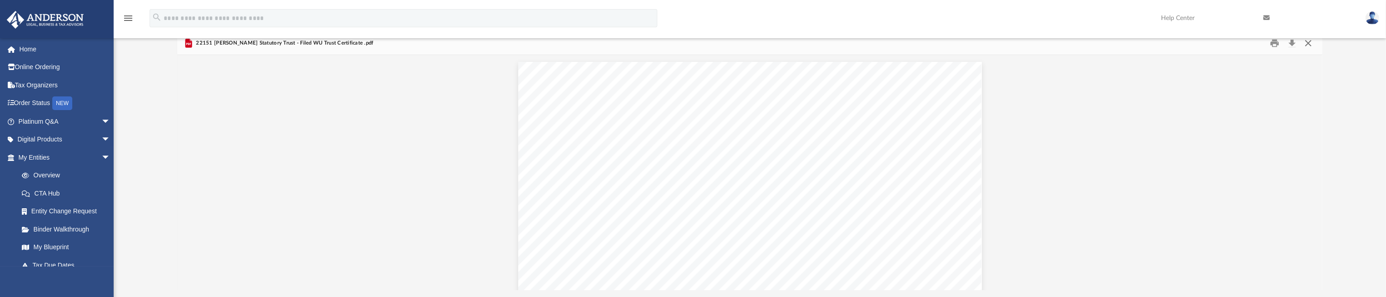
click at [1308, 44] on button "Close" at bounding box center [1309, 43] width 16 height 14
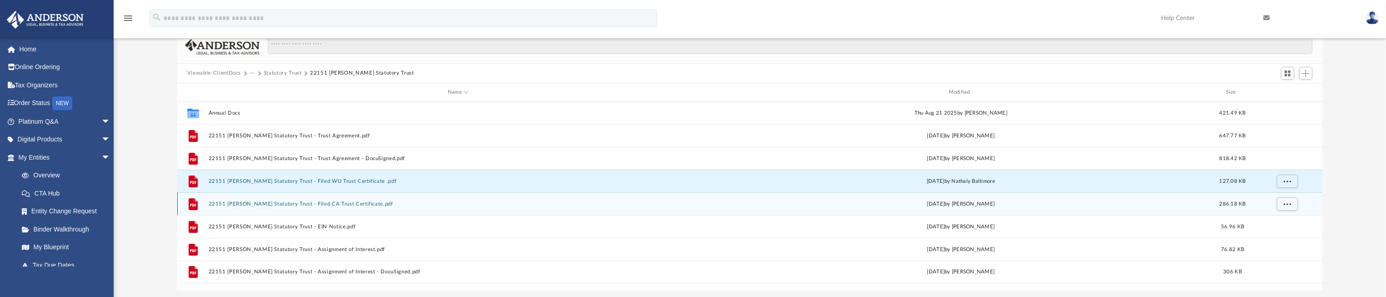
click at [323, 206] on button "22151 [PERSON_NAME] Statutory Trust - Filed CA Trust Certificate.pdf" at bounding box center [457, 204] width 499 height 6
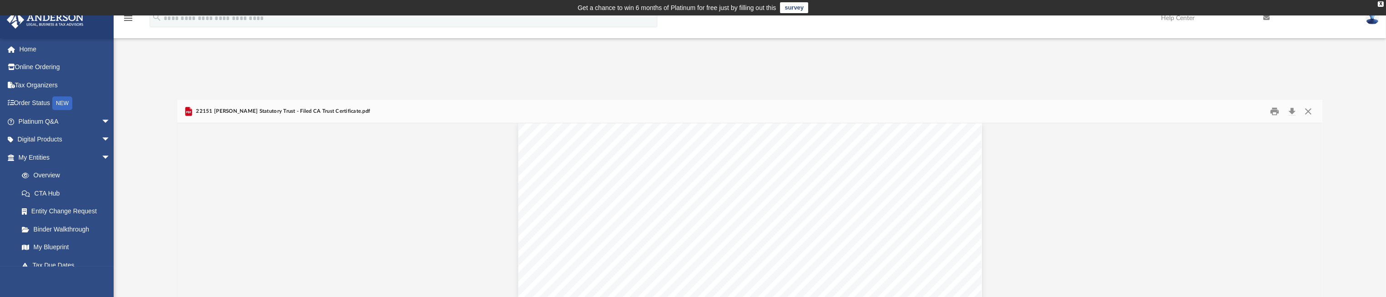
scroll to position [1295, 0]
click at [1311, 112] on button "Close" at bounding box center [1309, 111] width 16 height 14
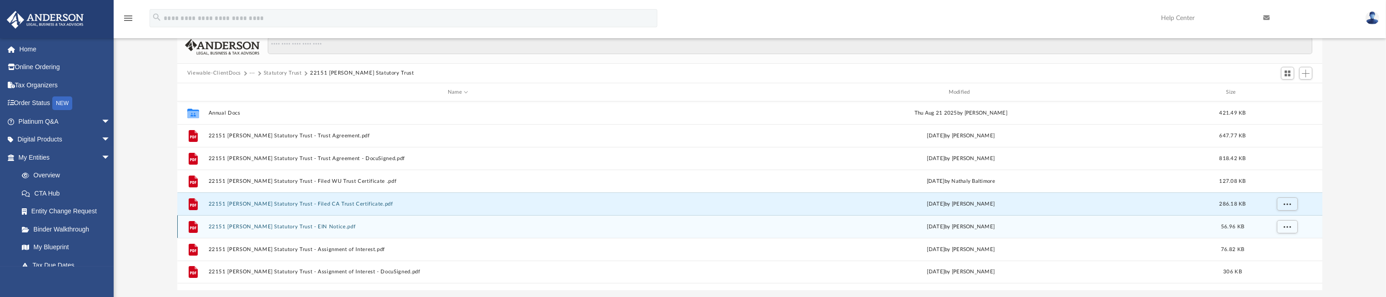
scroll to position [136, 0]
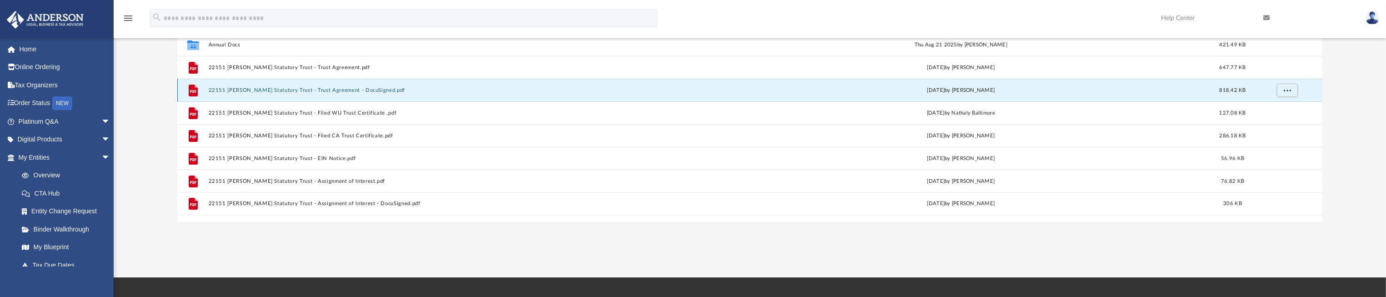
click at [326, 90] on button "22151 [PERSON_NAME] Statutory Trust - Trust Agreement - DocuSigned.pdf" at bounding box center [457, 90] width 499 height 6
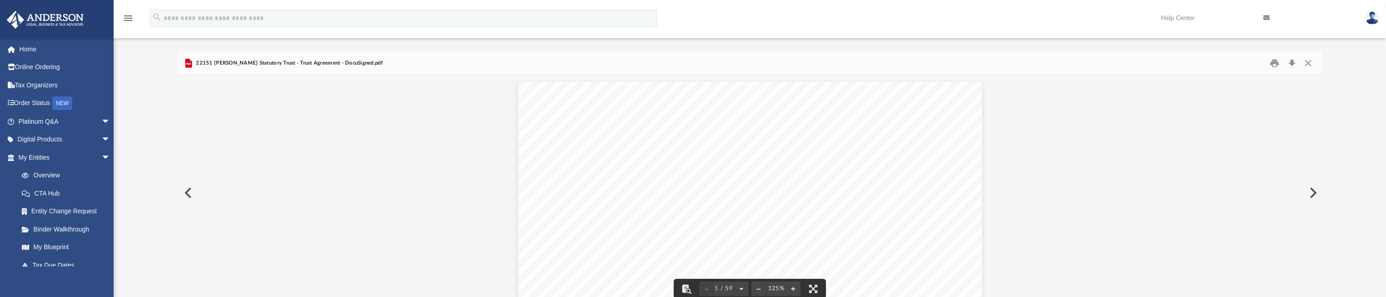
scroll to position [0, 0]
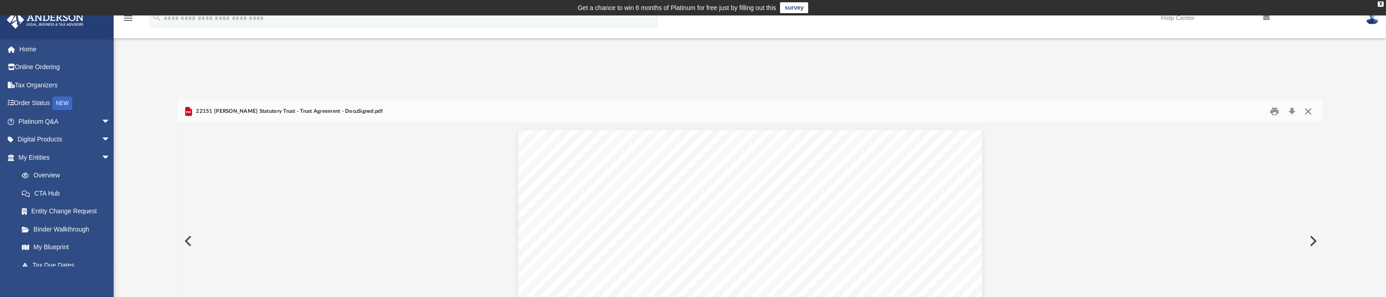
click at [1306, 111] on button "Close" at bounding box center [1309, 111] width 16 height 14
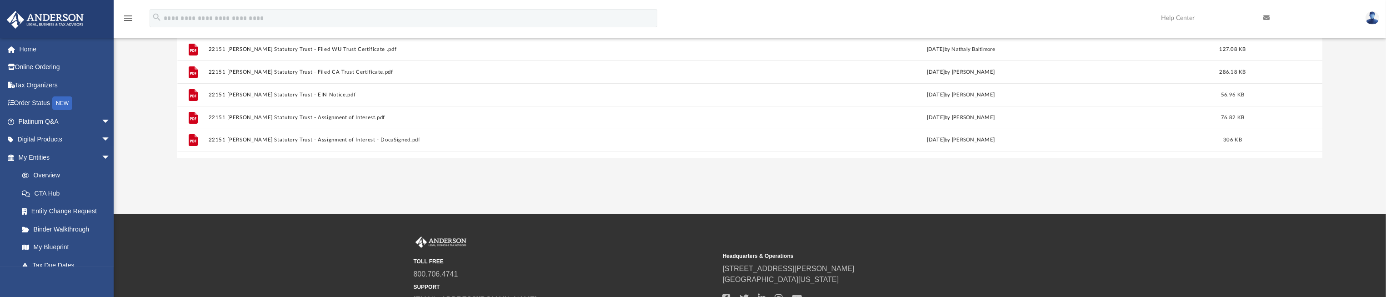
scroll to position [204, 0]
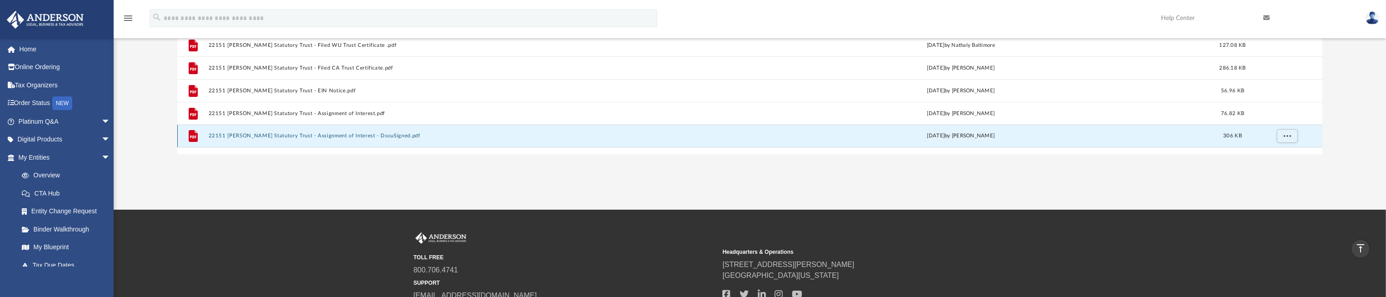
click at [343, 136] on button "22151 [PERSON_NAME] Statutory Trust - Assignment of Interest - DocuSigned.pdf" at bounding box center [457, 136] width 499 height 6
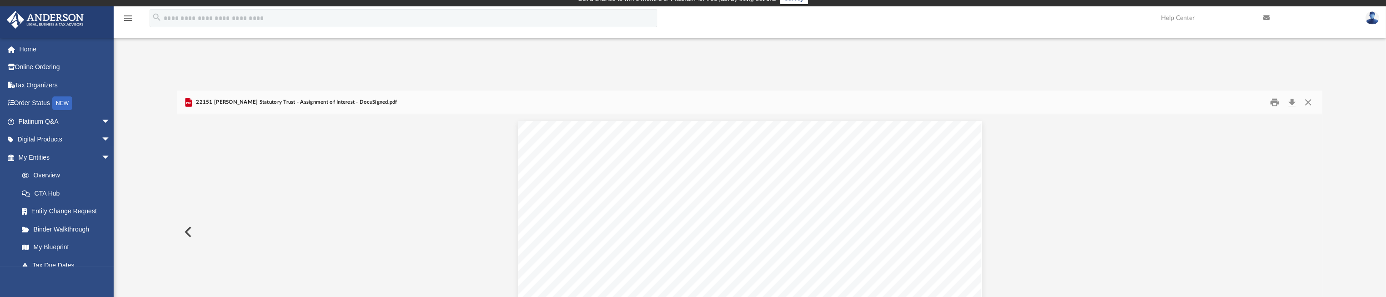
scroll to position [0, 0]
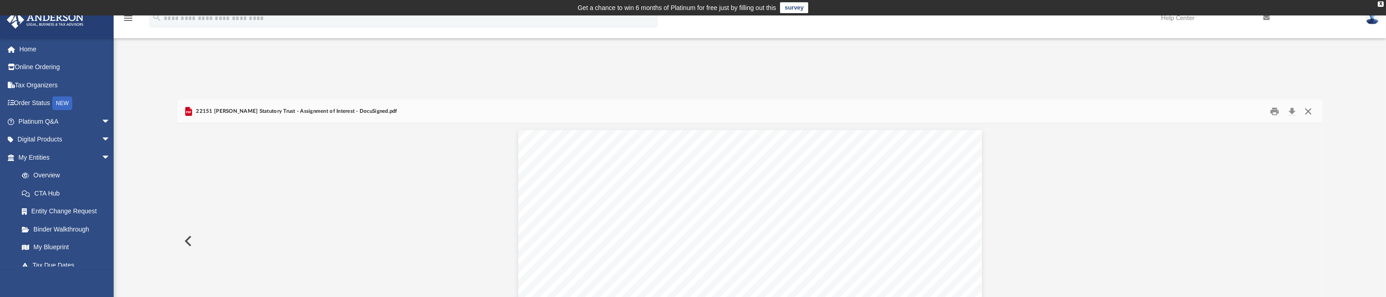
click at [1311, 113] on button "Close" at bounding box center [1309, 111] width 16 height 14
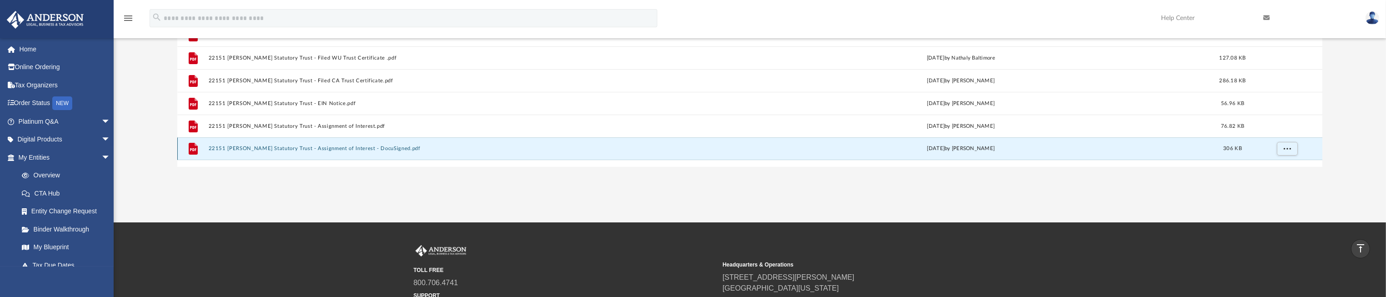
scroll to position [123, 0]
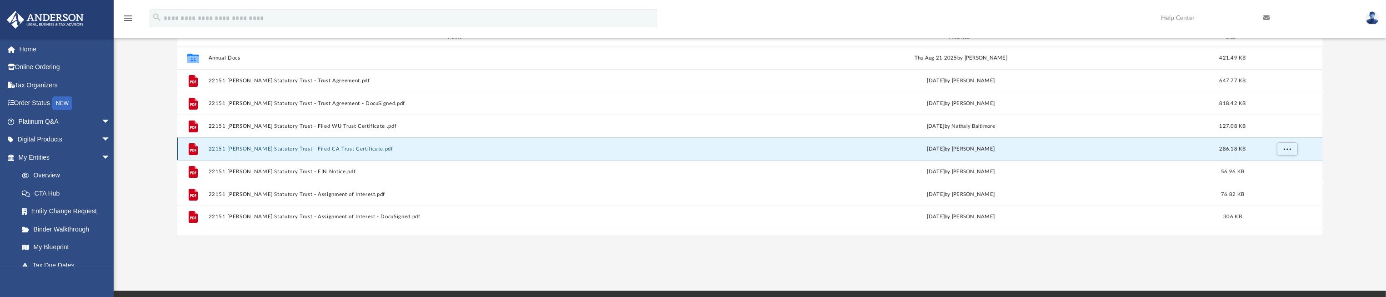
click at [330, 147] on button "22151 [PERSON_NAME] Statutory Trust - Filed CA Trust Certificate.pdf" at bounding box center [457, 149] width 499 height 6
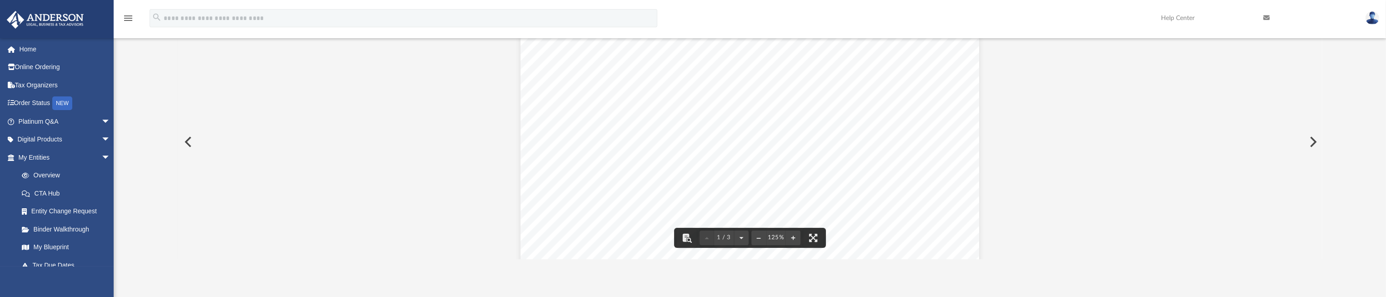
scroll to position [0, 0]
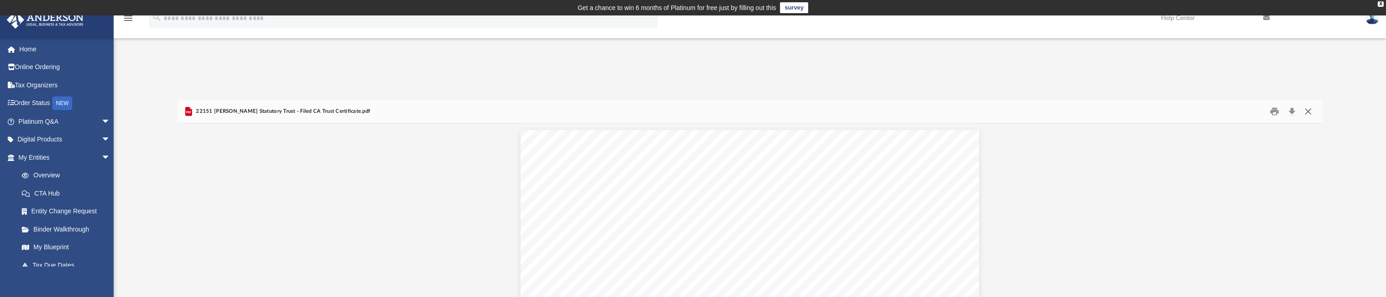
click at [1307, 112] on button "Close" at bounding box center [1309, 111] width 16 height 14
